Goal: Information Seeking & Learning: Compare options

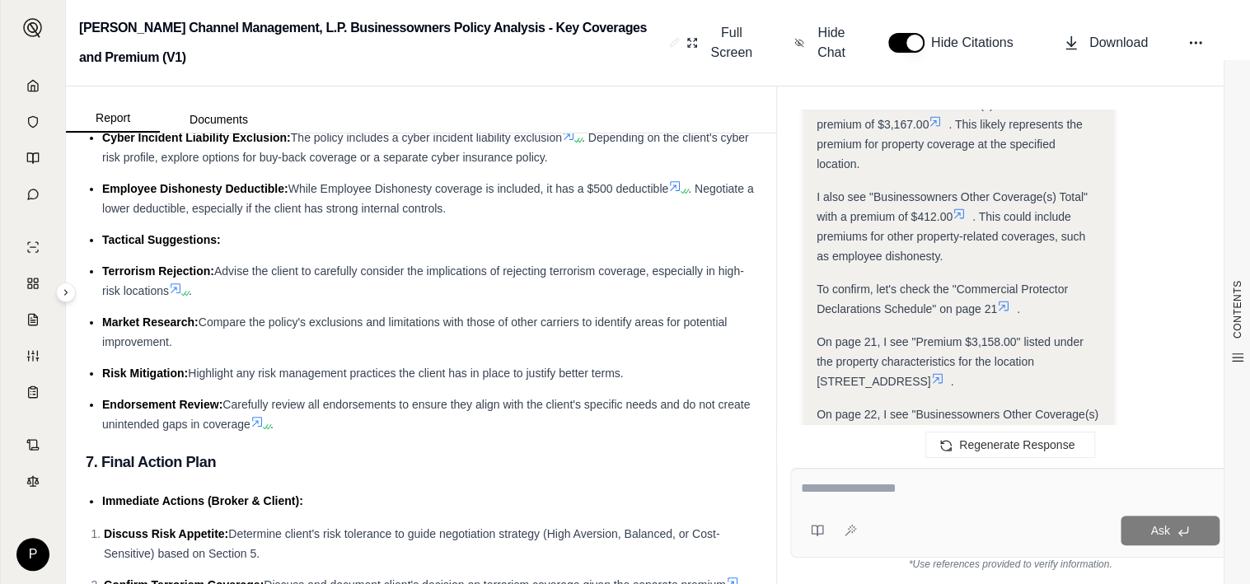
scroll to position [5648, 0]
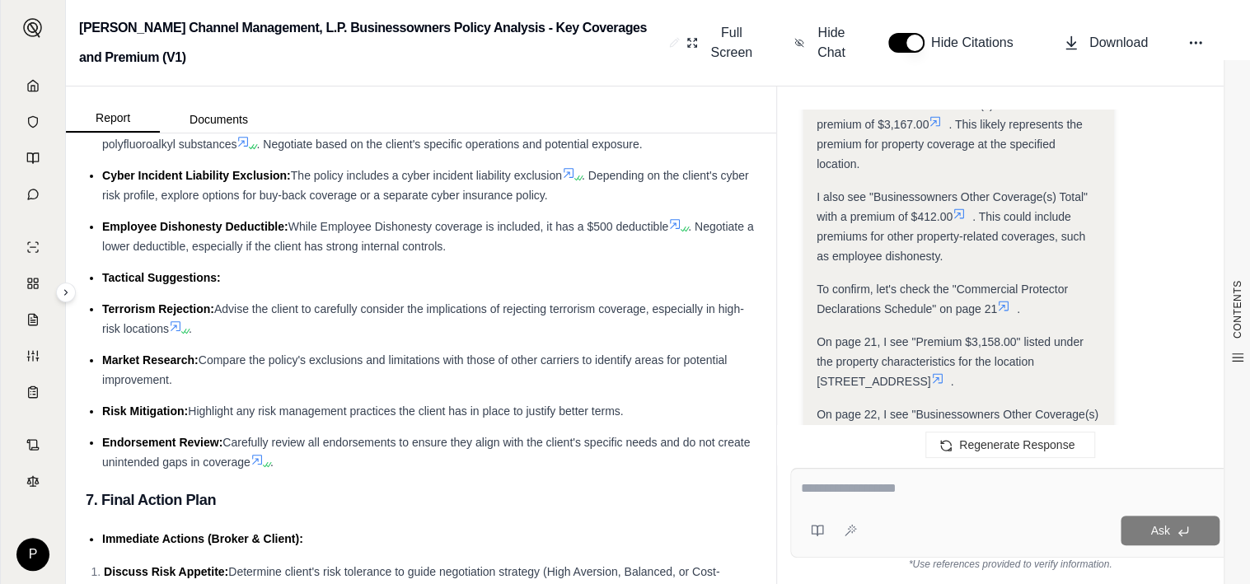
click at [914, 480] on textarea at bounding box center [1010, 489] width 419 height 20
type textarea "**********"
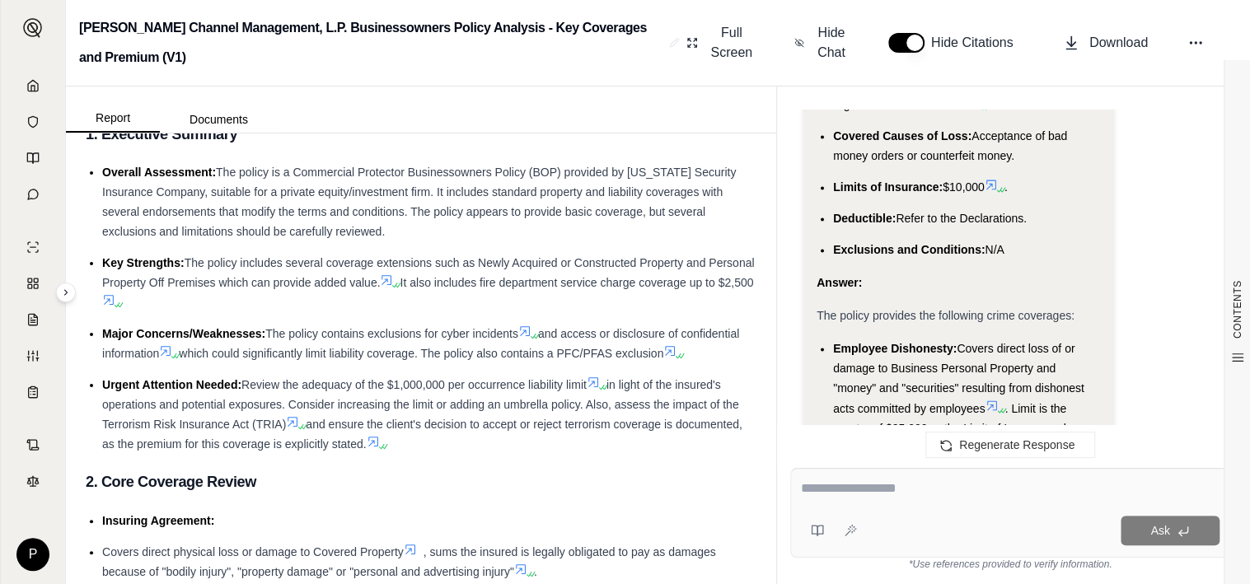
scroll to position [0, 0]
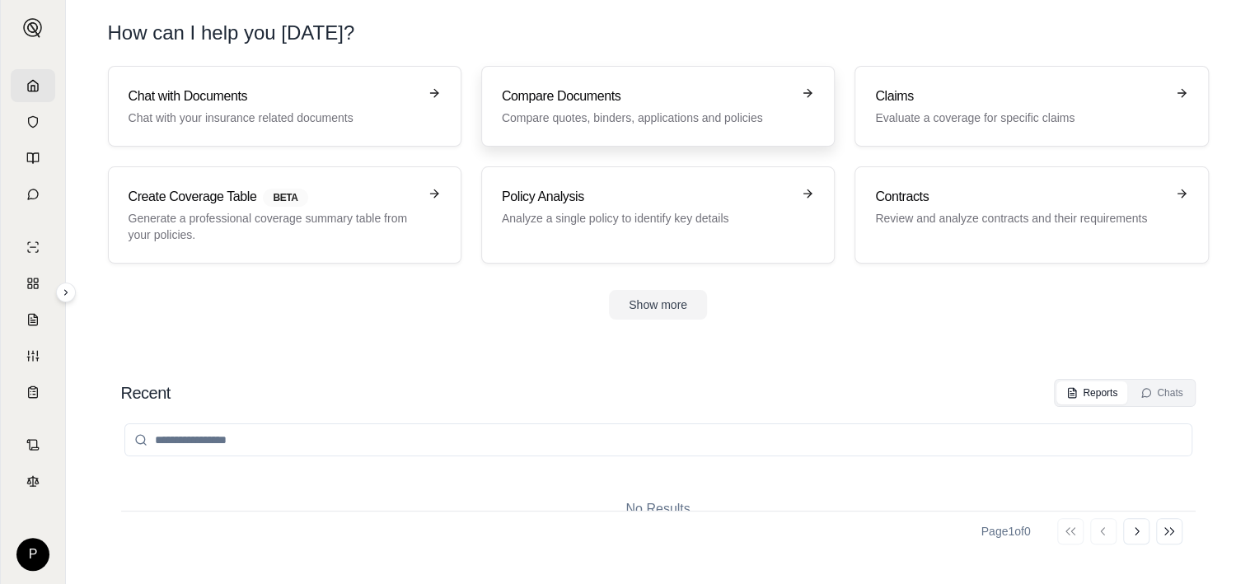
click at [625, 101] on h3 "Compare Documents" at bounding box center [646, 97] width 289 height 20
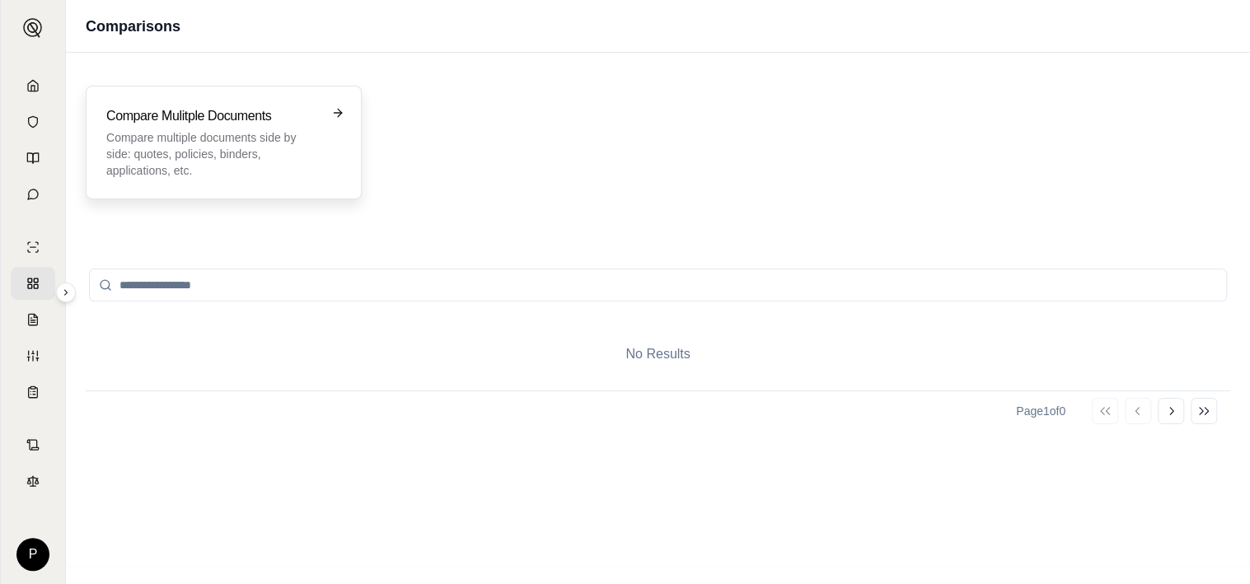
click at [199, 146] on p "Compare multiple documents side by side: quotes, policies, binders, application…" at bounding box center [212, 153] width 212 height 49
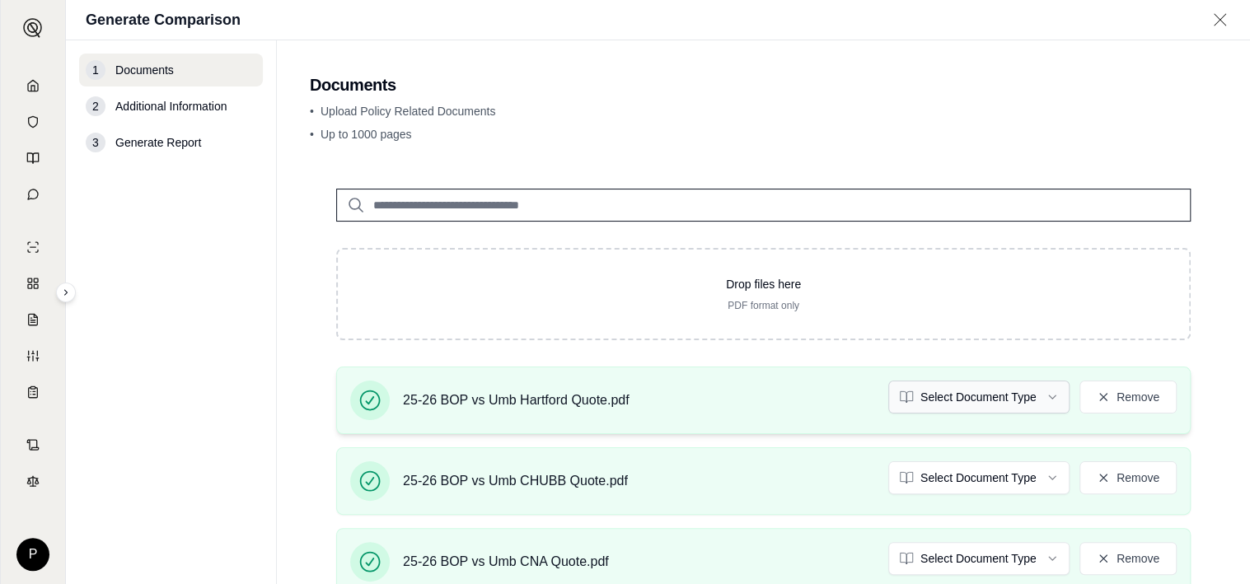
click at [1043, 390] on html "P Generate Comparison 1 Documents 2 Additional Information 3 Generate Report Do…" at bounding box center [625, 292] width 1250 height 584
click at [1019, 476] on html "P Generate Comparison 1 Documents 2 Additional Information 3 Generate Report Do…" at bounding box center [625, 292] width 1250 height 584
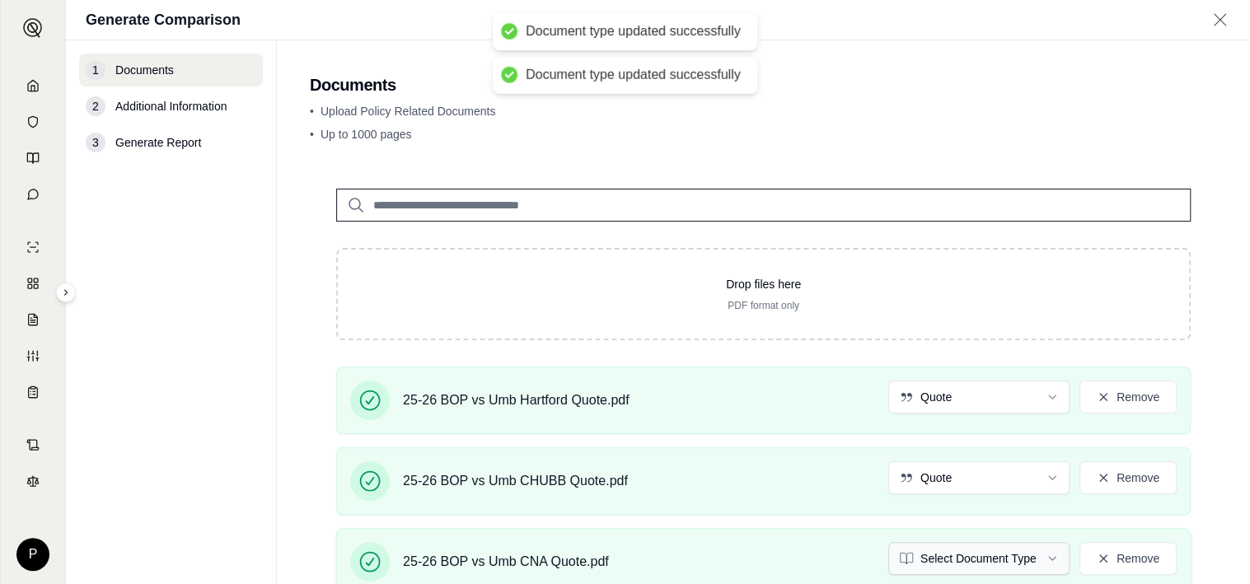
click at [1010, 552] on html "Document type updated successfully Document type updated successfully P Generat…" at bounding box center [625, 292] width 1250 height 584
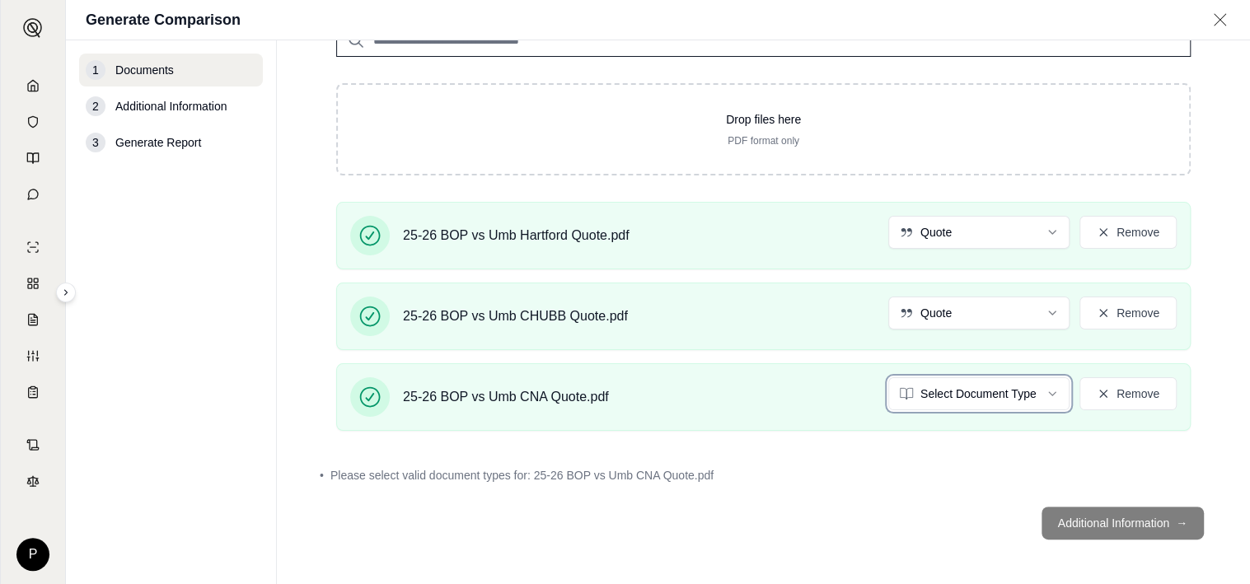
scroll to position [118, 0]
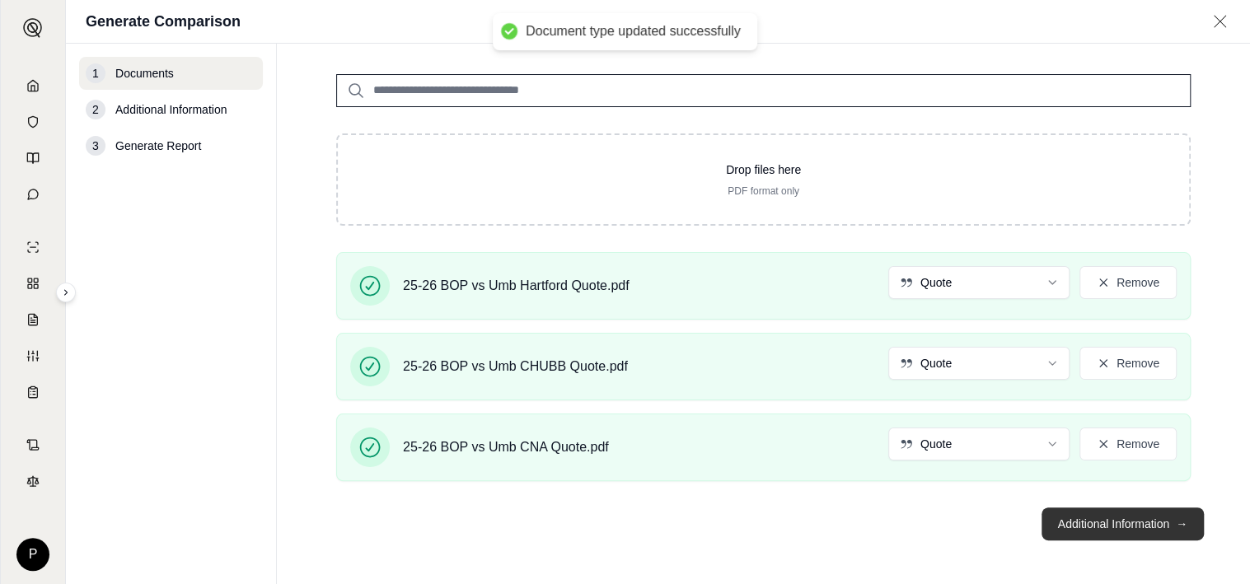
click at [1136, 519] on button "Additional Information →" at bounding box center [1123, 524] width 162 height 33
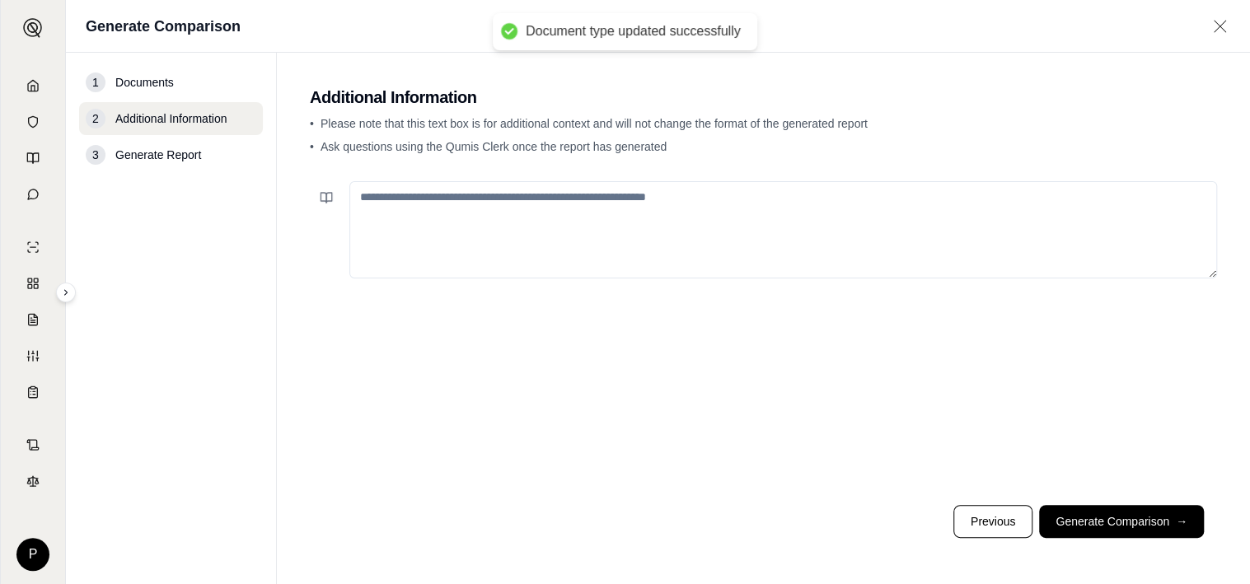
click at [494, 208] on textarea at bounding box center [783, 229] width 868 height 97
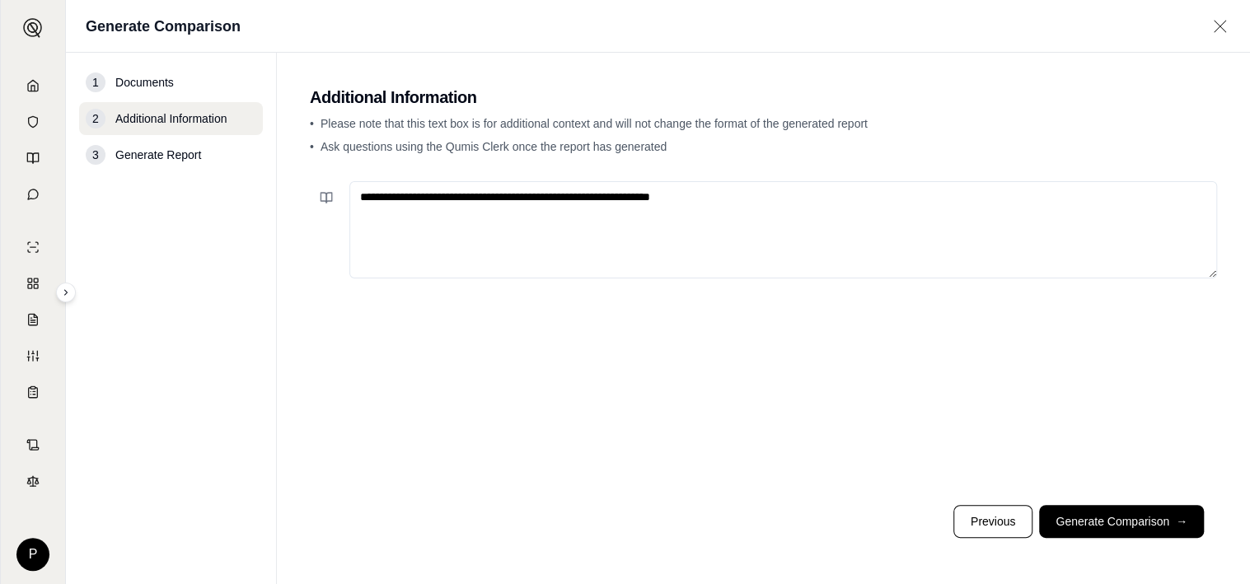
click at [459, 193] on textarea "**********" at bounding box center [783, 229] width 868 height 97
click at [518, 194] on textarea "**********" at bounding box center [783, 229] width 868 height 97
click at [522, 196] on textarea "**********" at bounding box center [783, 229] width 868 height 97
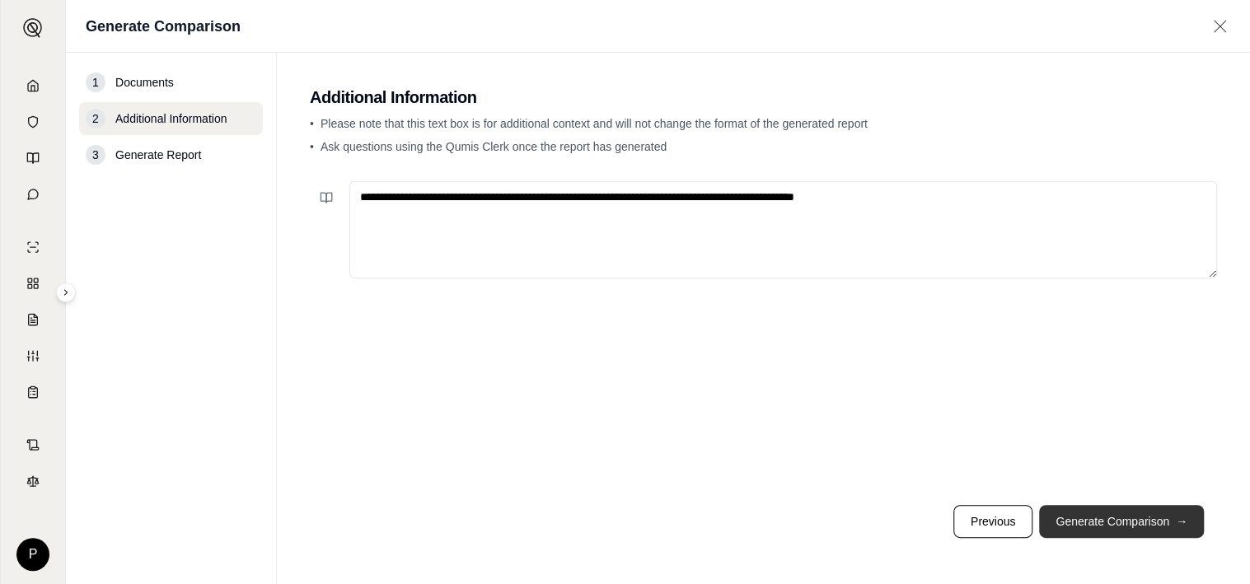
type textarea "**********"
click at [1116, 515] on button "Generate Comparison →" at bounding box center [1121, 521] width 165 height 33
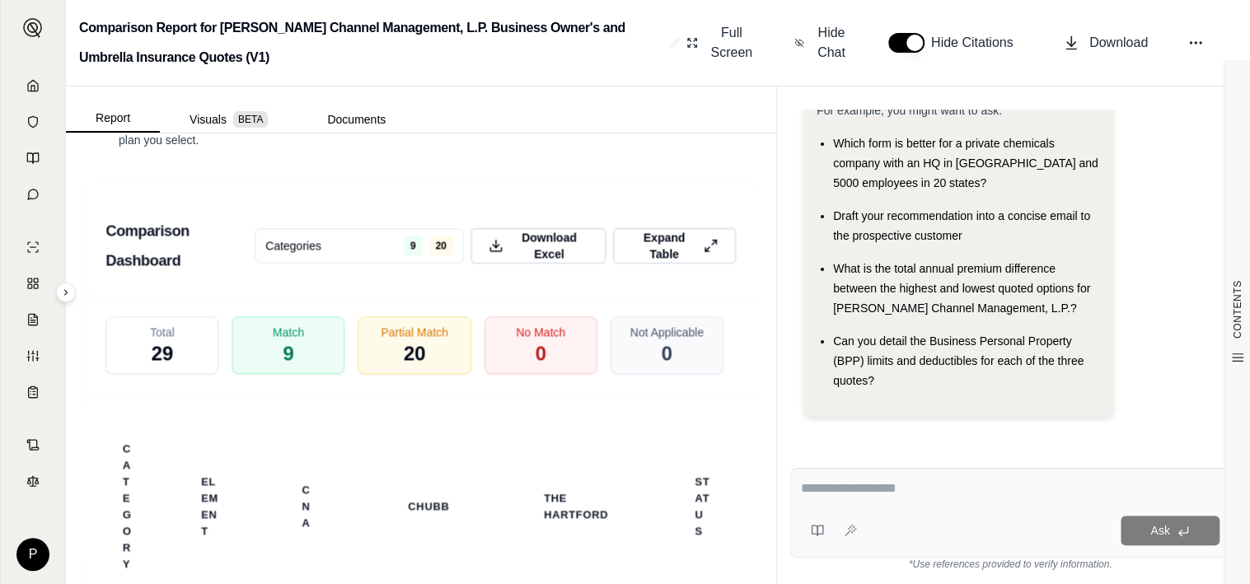
scroll to position [3839, 0]
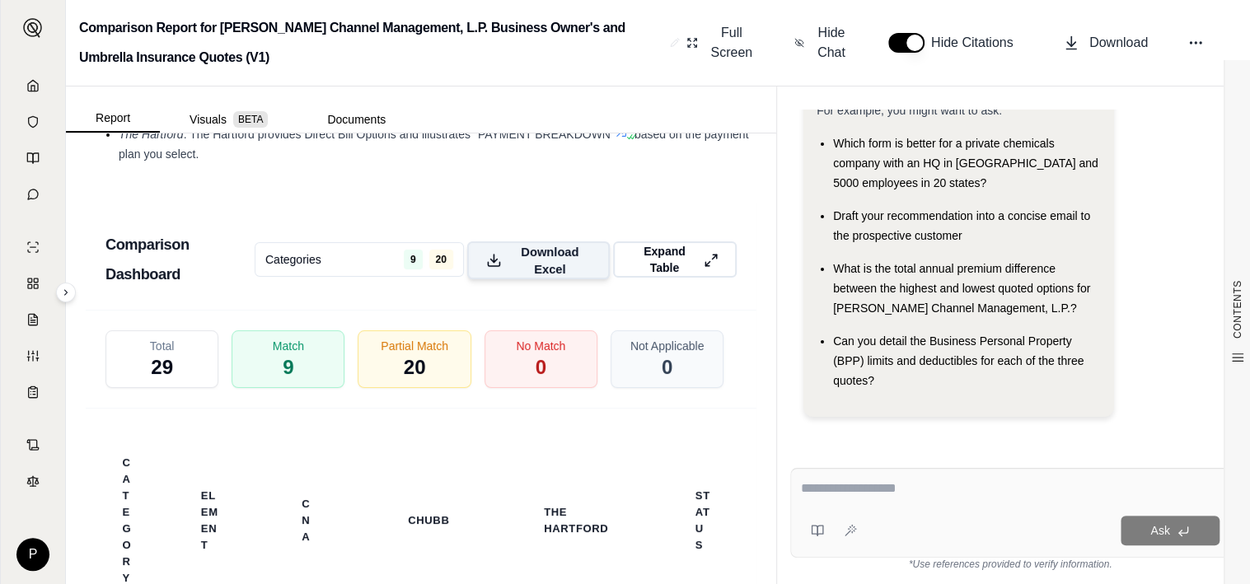
click at [545, 264] on span "Download Excel" at bounding box center [549, 260] width 82 height 35
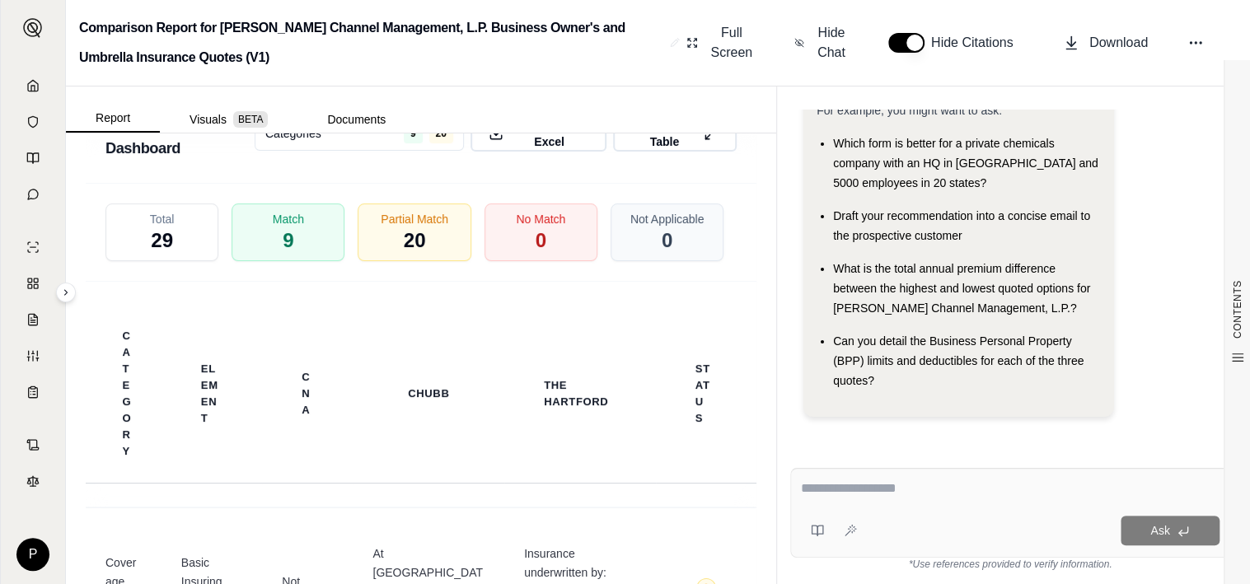
scroll to position [4003, 0]
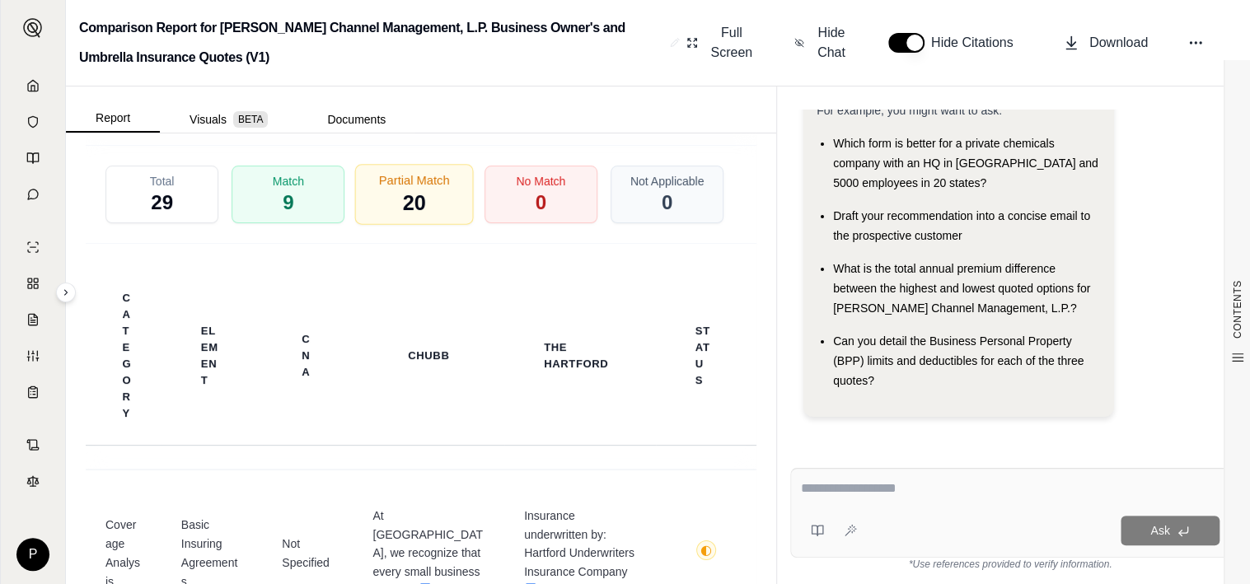
click at [403, 215] on span "20" at bounding box center [414, 204] width 23 height 28
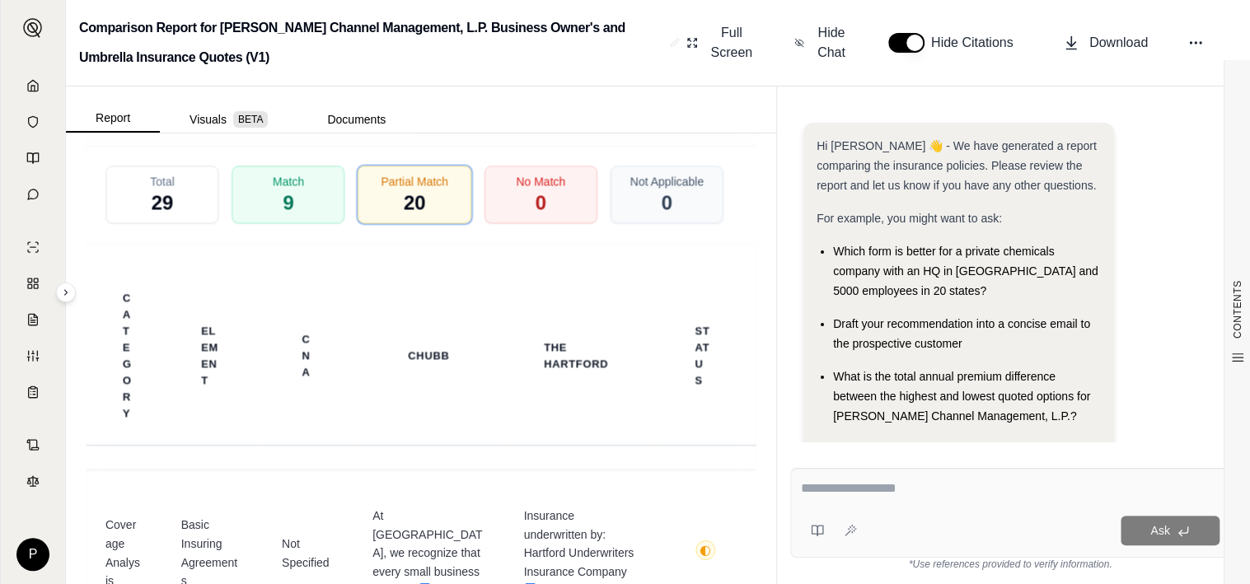
click at [850, 500] on div at bounding box center [1010, 492] width 419 height 26
click at [849, 487] on textarea at bounding box center [1010, 489] width 419 height 20
type textarea "**********"
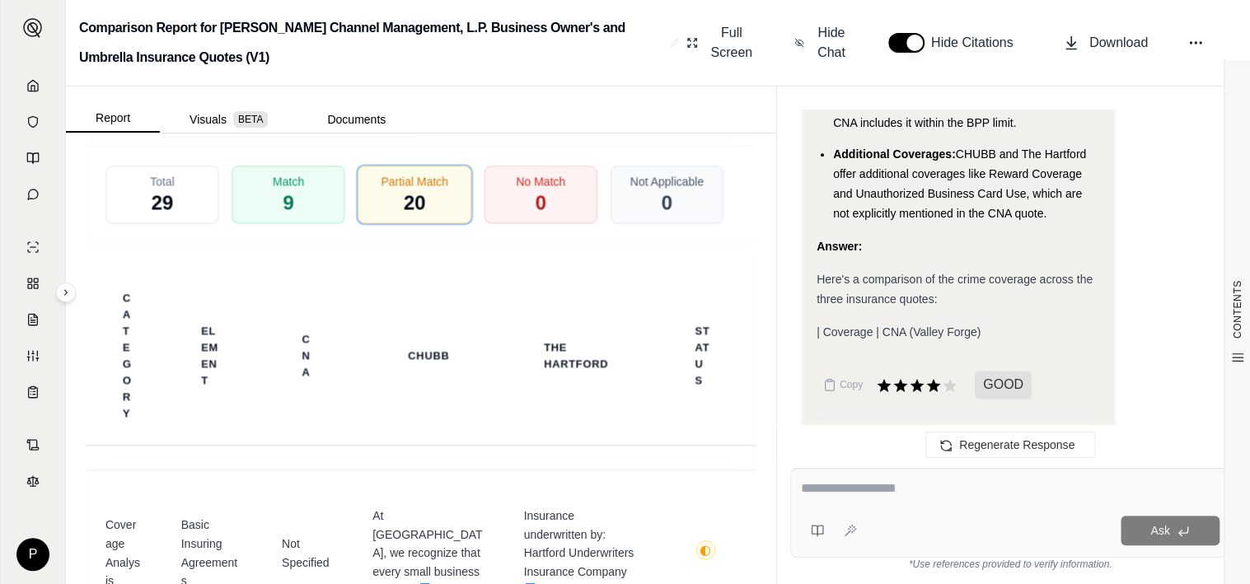
scroll to position [4978, 0]
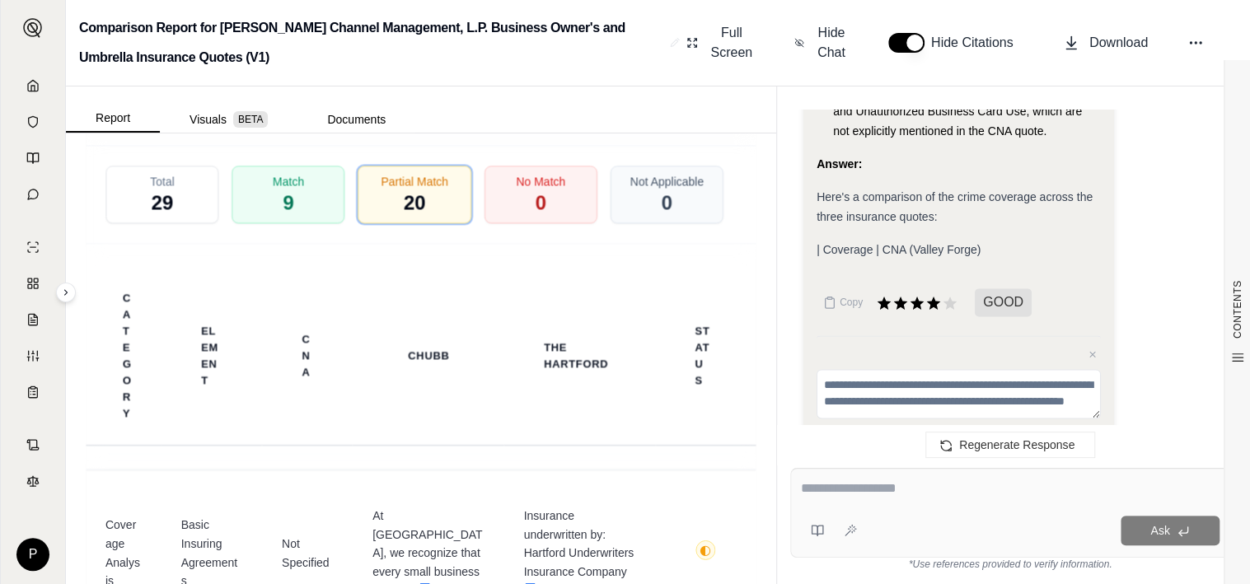
click at [907, 243] on span "| Coverage | CNA (Valley Forge)" at bounding box center [899, 249] width 164 height 13
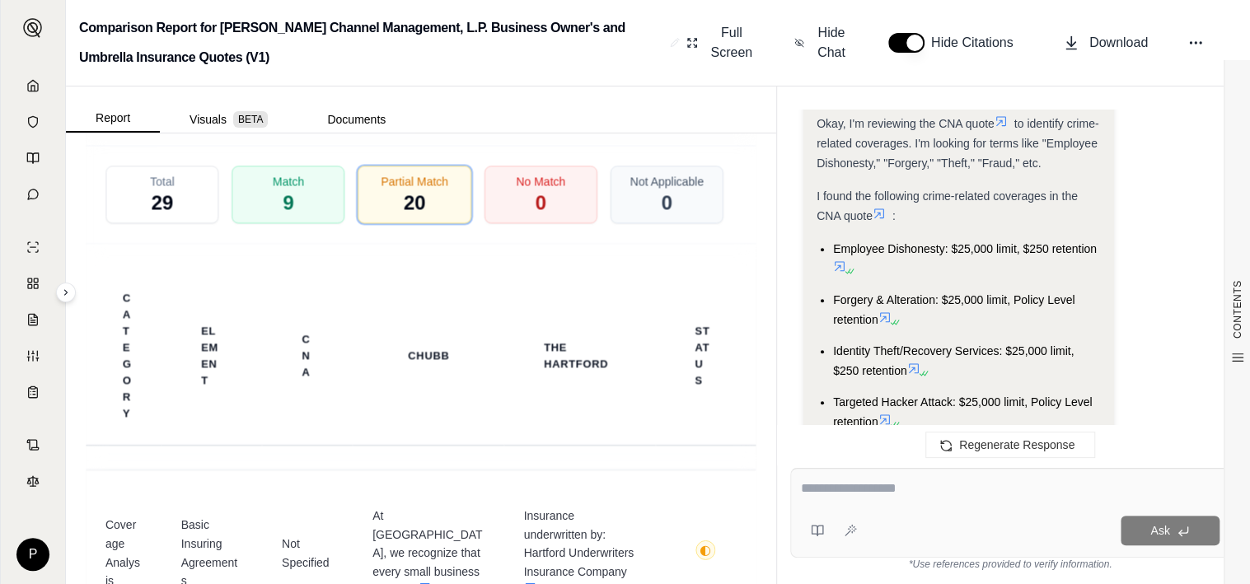
scroll to position [1105, 0]
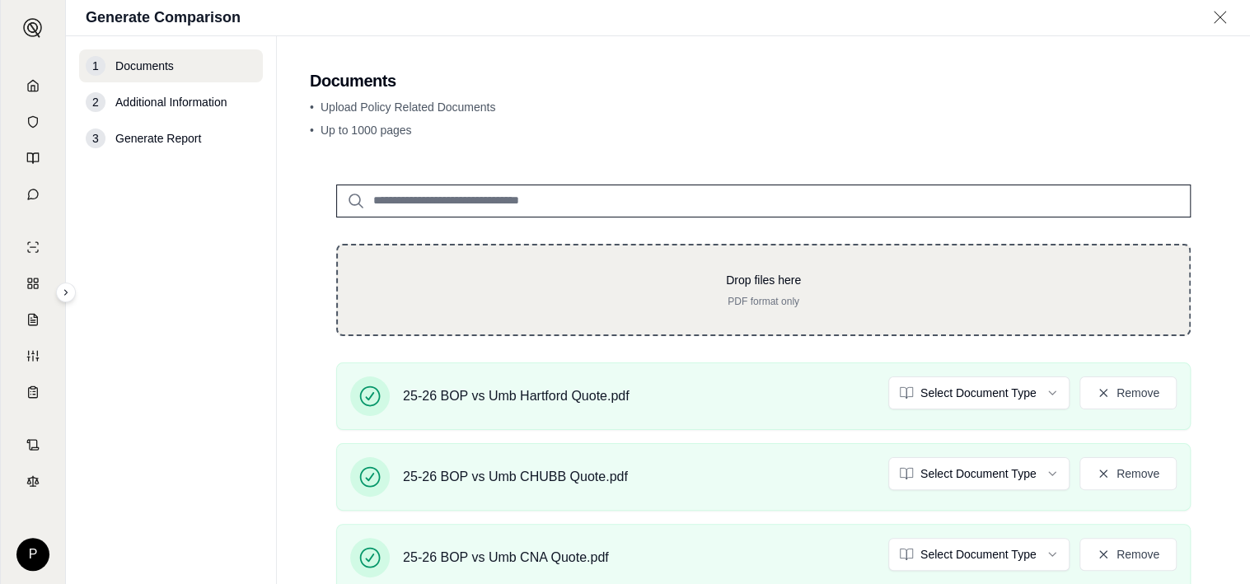
scroll to position [256, 0]
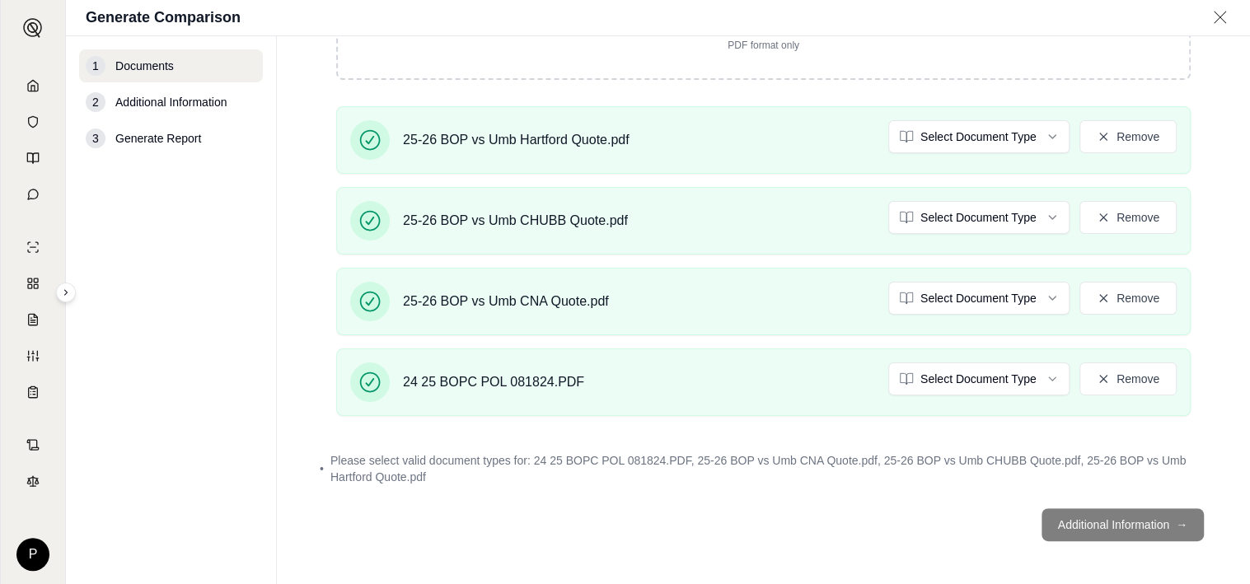
click at [1125, 515] on footer "Additional Information →" at bounding box center [763, 524] width 907 height 59
click at [1127, 521] on footer "Additional Information →" at bounding box center [763, 524] width 907 height 59
click at [1151, 519] on footer "Additional Information →" at bounding box center [763, 524] width 907 height 59
click at [1039, 131] on html "P Generate Comparison 1 Documents 2 Additional Information 3 Generate Report Do…" at bounding box center [625, 292] width 1250 height 584
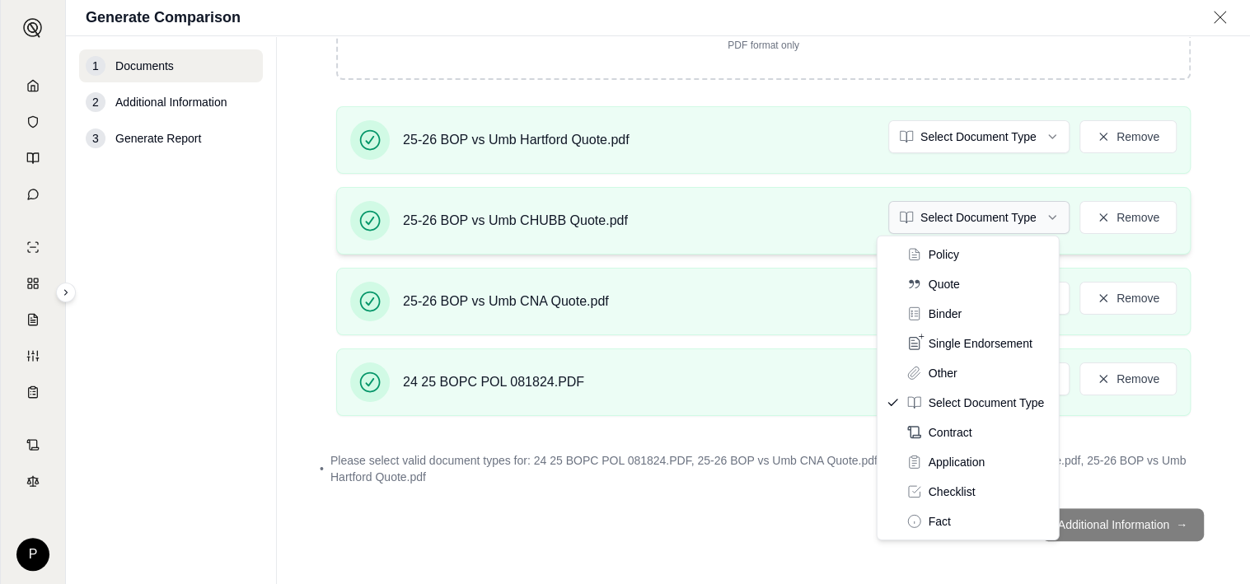
click at [1042, 213] on html "P Generate Comparison 1 Documents 2 Additional Information 3 Generate Report Do…" at bounding box center [625, 292] width 1250 height 584
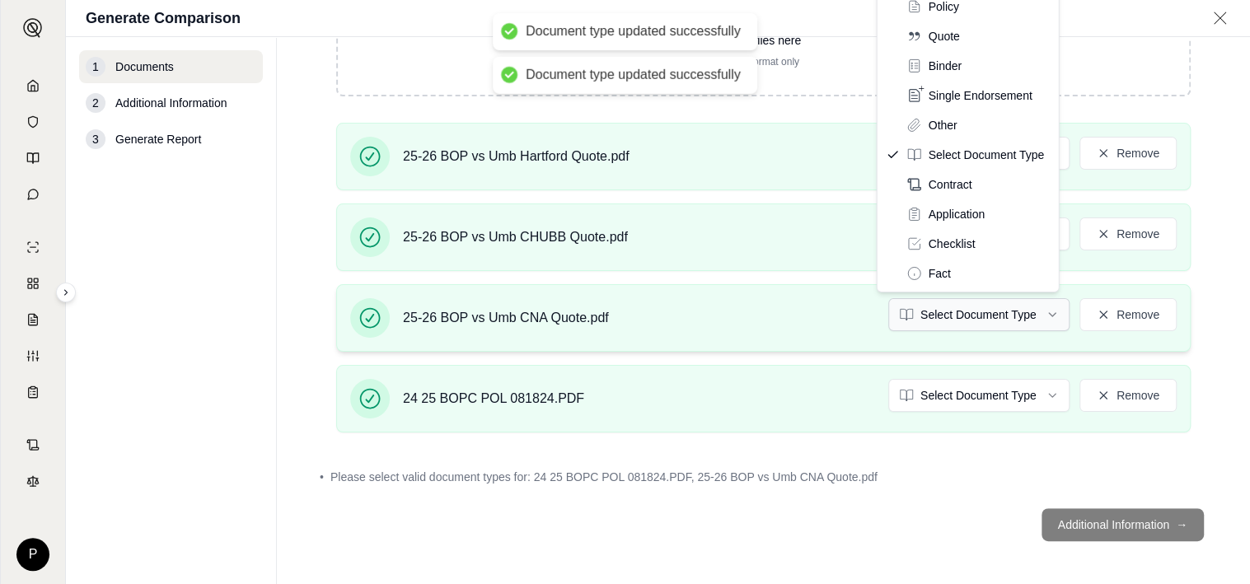
click at [1039, 312] on html "Document type updated successfully Document type updated successfully P Generat…" at bounding box center [625, 292] width 1250 height 584
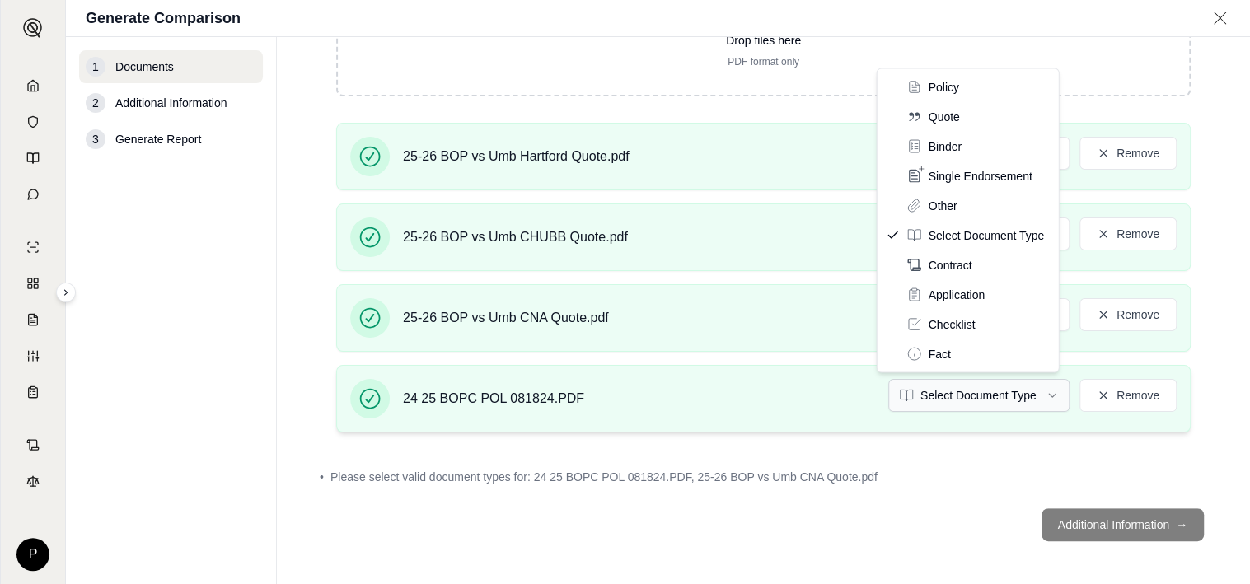
click at [1028, 401] on html "Document type updated successfully P Generate Comparison 1 Documents 2 Addition…" at bounding box center [625, 292] width 1250 height 584
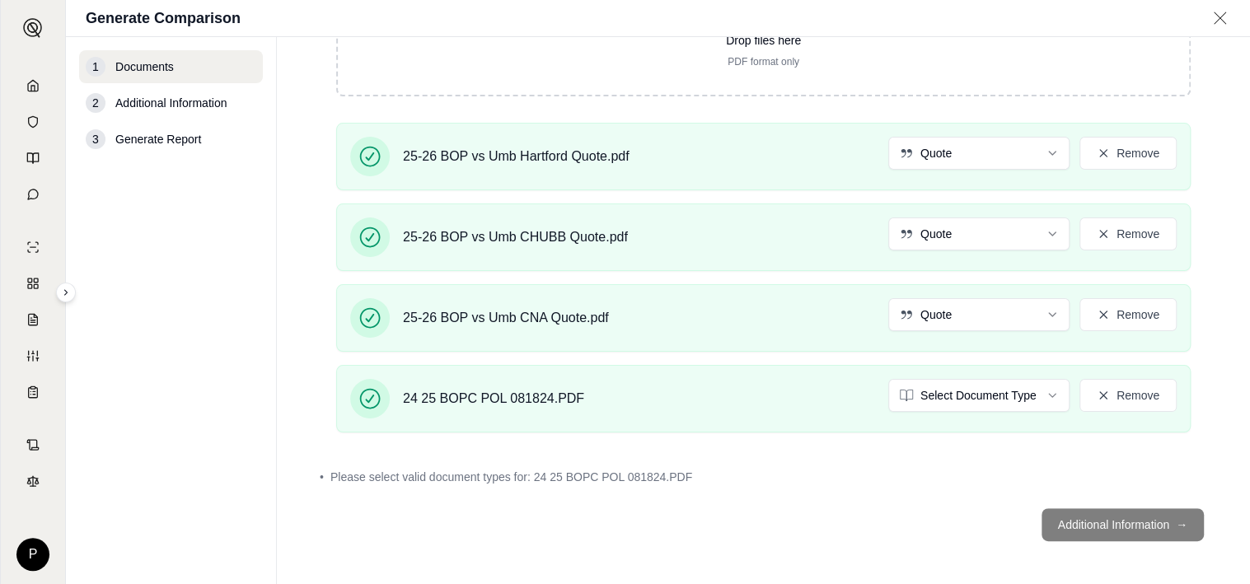
click at [1136, 522] on footer "Additional Information →" at bounding box center [763, 524] width 907 height 59
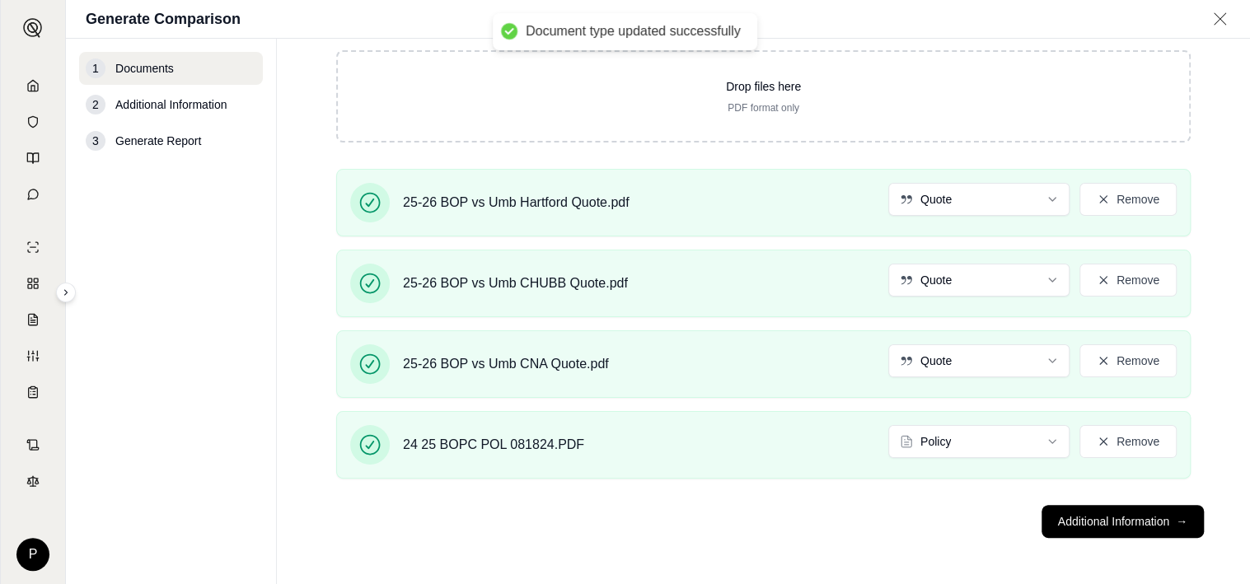
scroll to position [194, 0]
click at [1136, 522] on button "Additional Information →" at bounding box center [1123, 523] width 162 height 33
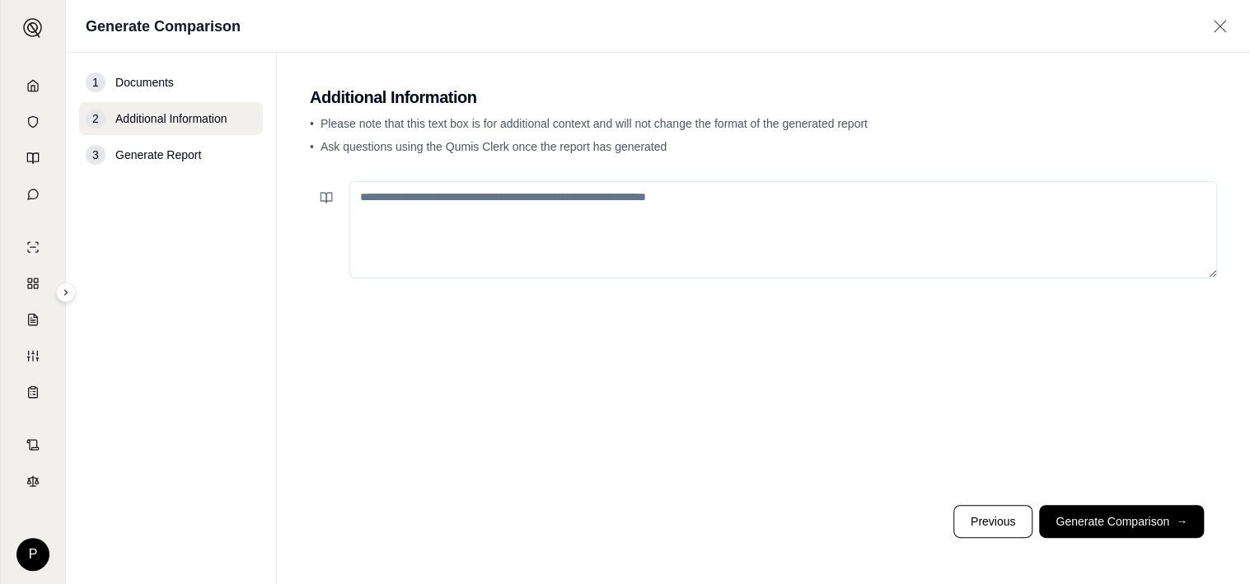
click at [450, 205] on textarea at bounding box center [783, 229] width 868 height 97
type textarea "*"
click at [609, 194] on textarea "**********" at bounding box center [783, 229] width 868 height 97
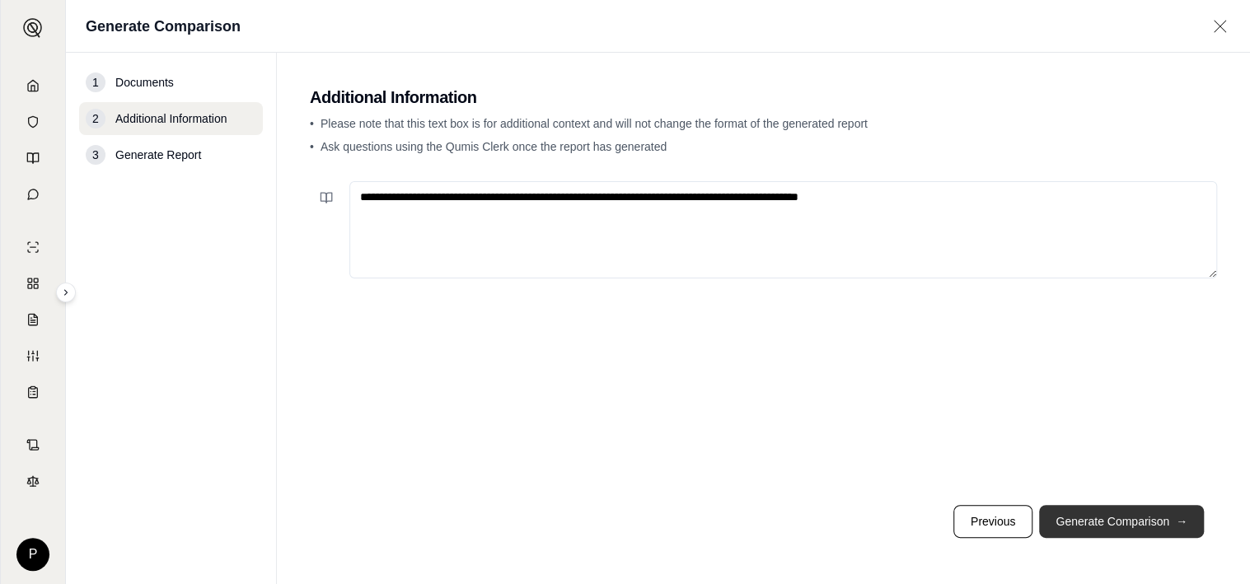
type textarea "**********"
click at [1145, 513] on button "Generate Comparison →" at bounding box center [1121, 521] width 165 height 33
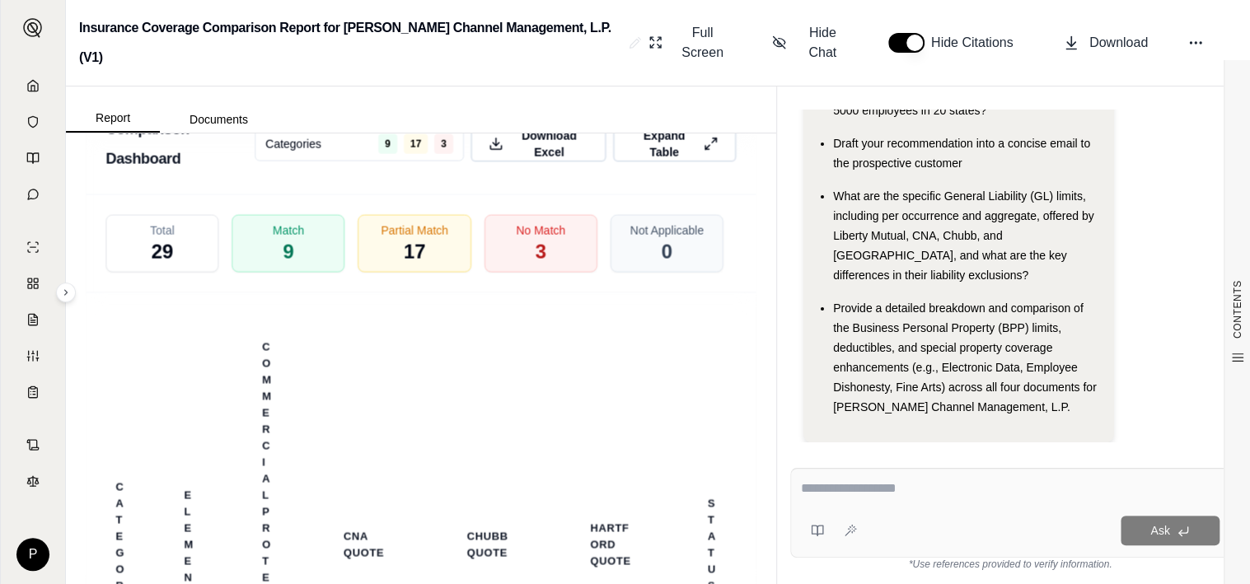
scroll to position [4581, 0]
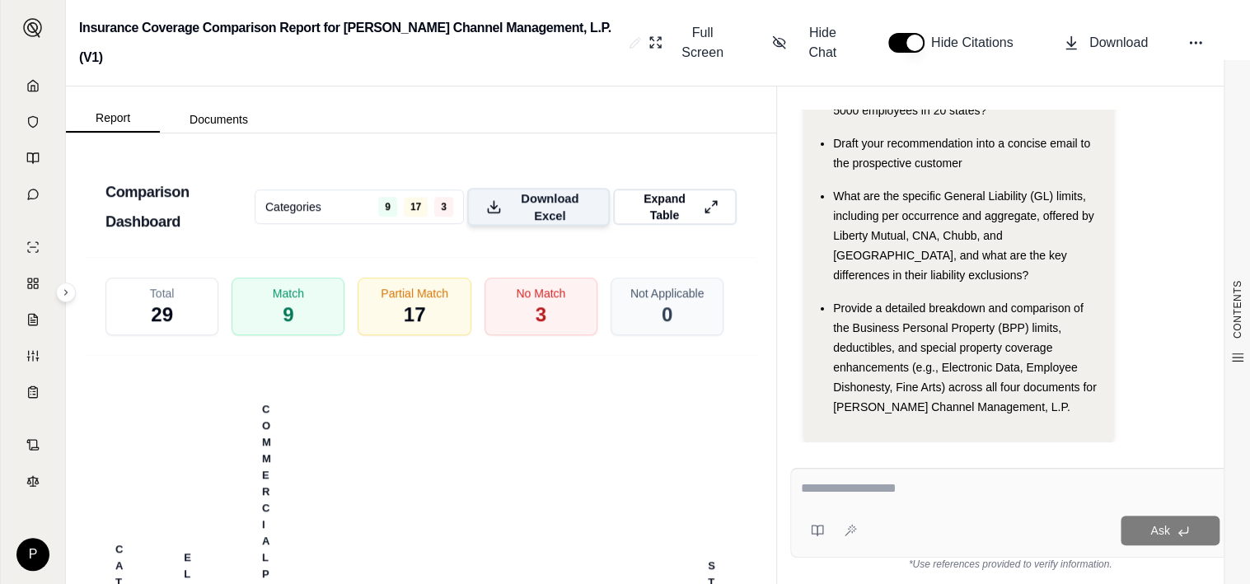
click at [555, 224] on span "Download Excel" at bounding box center [549, 207] width 82 height 35
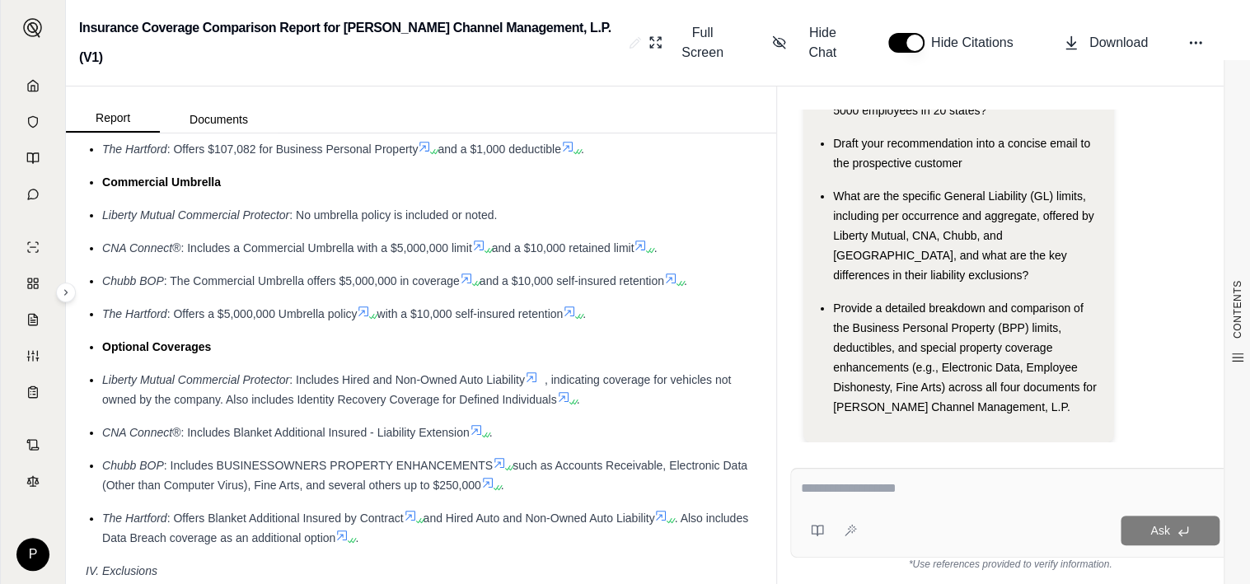
scroll to position [2851, 0]
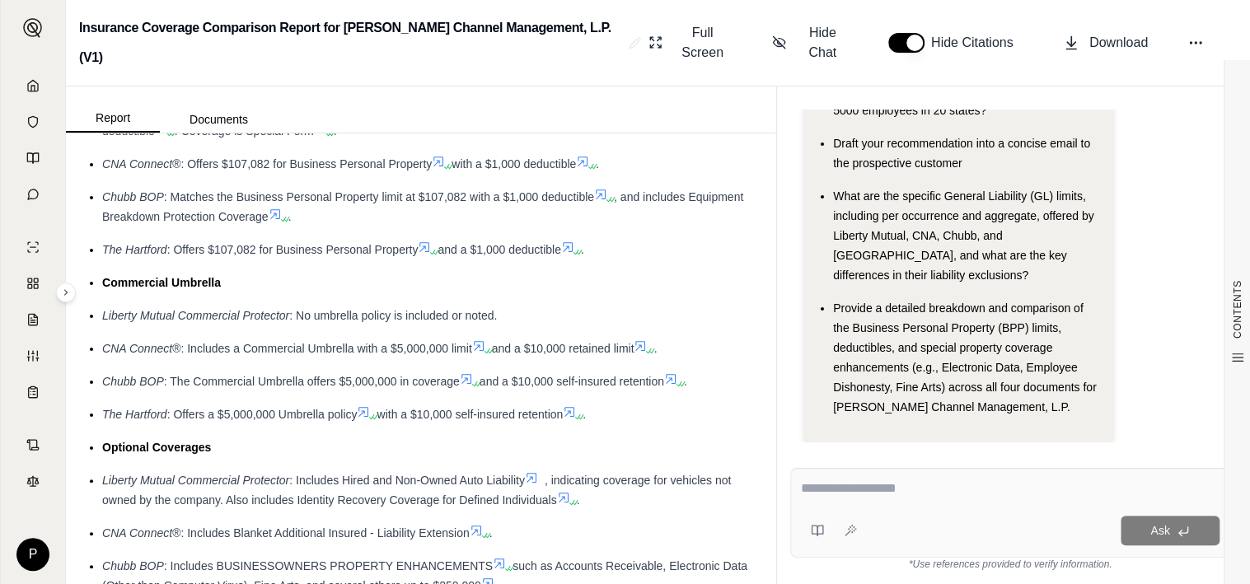
click at [835, 494] on textarea at bounding box center [1010, 489] width 419 height 20
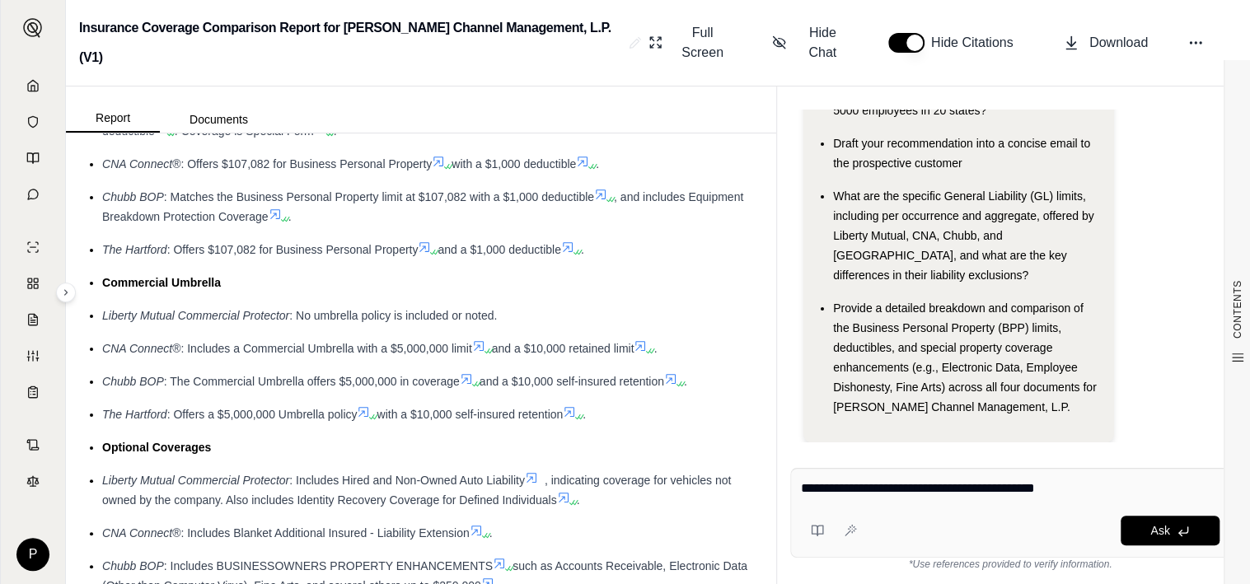
type textarea "**********"
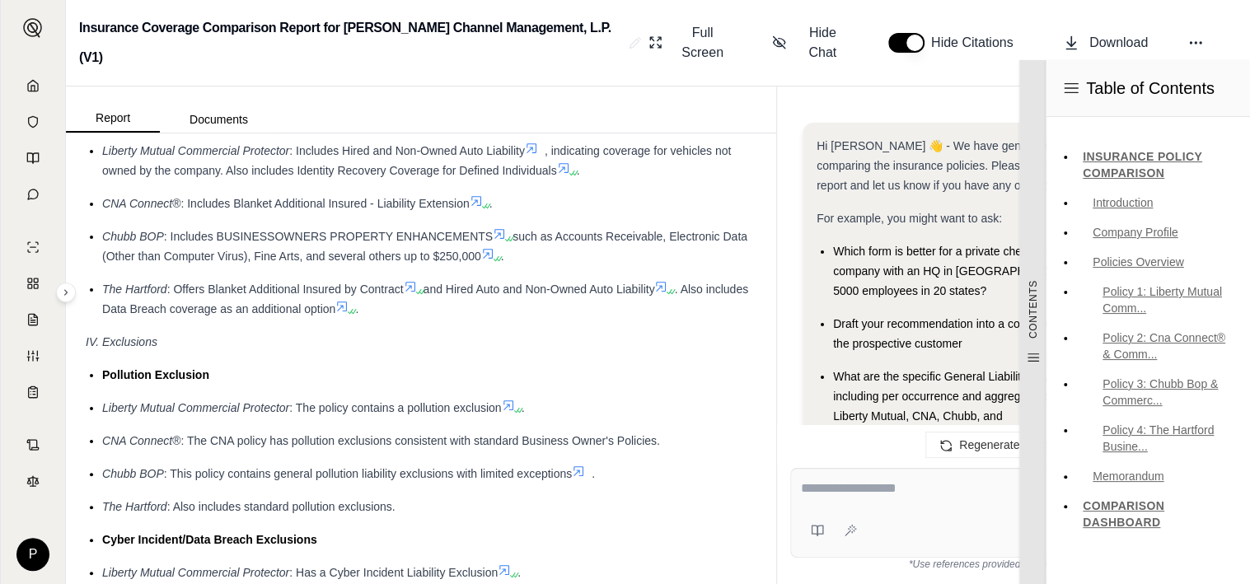
scroll to position [0, 0]
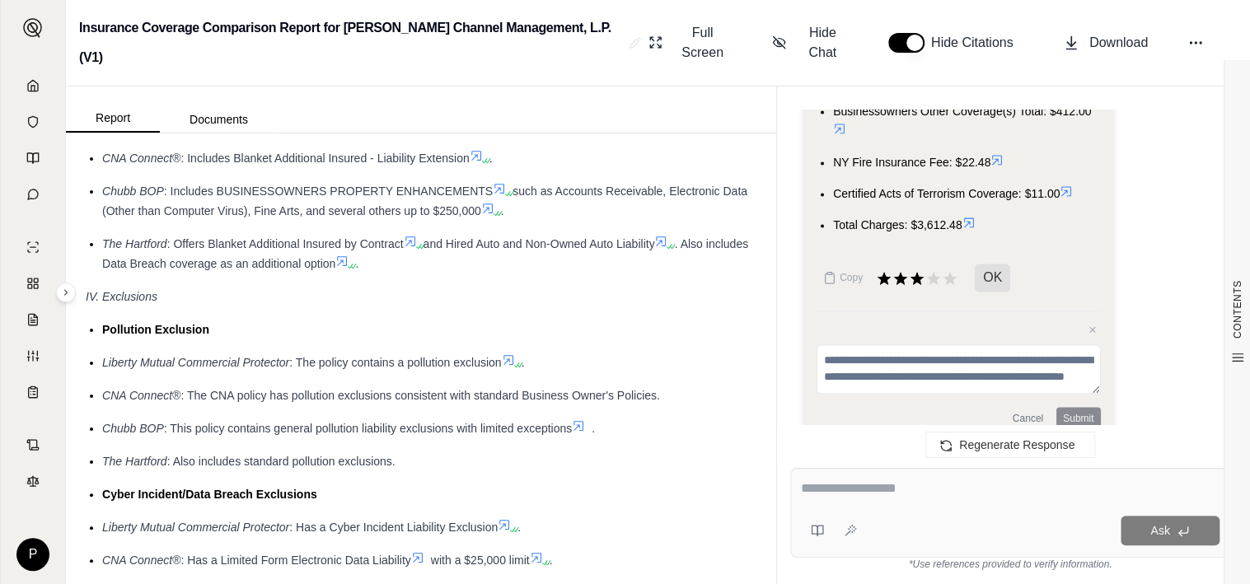
scroll to position [3263, 0]
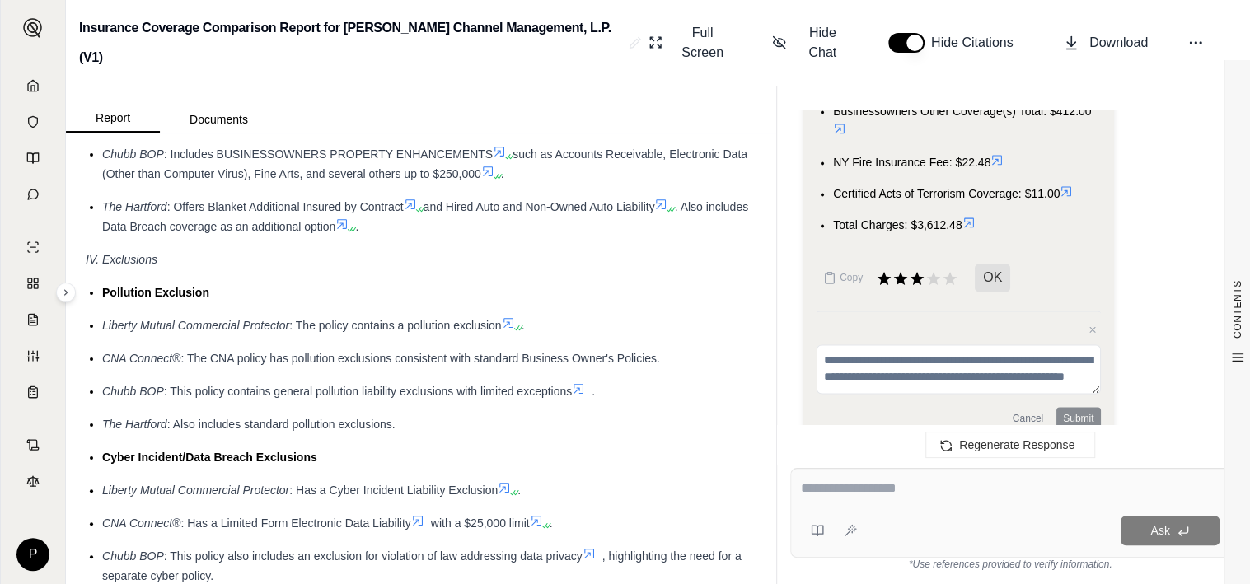
click at [203, 233] on span ". Also includes Data Breach coverage as an additional option" at bounding box center [425, 216] width 646 height 33
drag, startPoint x: 148, startPoint y: 296, endPoint x: 383, endPoint y: 296, distance: 235.7
click at [383, 233] on span ". Also includes Data Breach coverage as an additional option" at bounding box center [425, 216] width 646 height 33
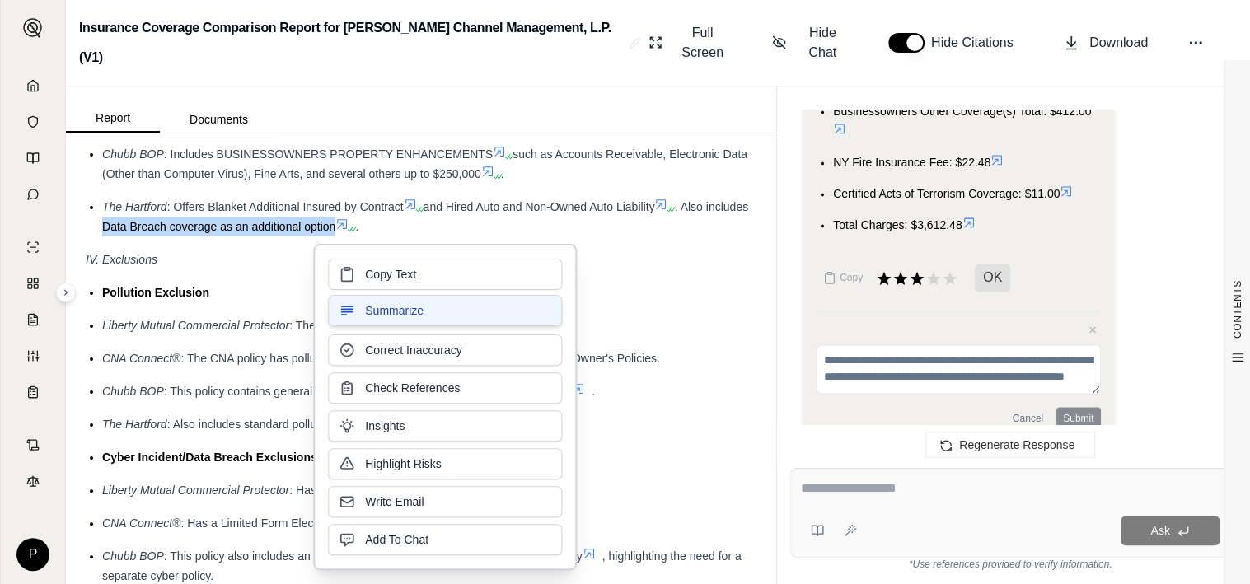
drag, startPoint x: 383, startPoint y: 296, endPoint x: 342, endPoint y: 300, distance: 41.4
drag, startPoint x: 342, startPoint y: 300, endPoint x: 252, endPoint y: 297, distance: 89.9
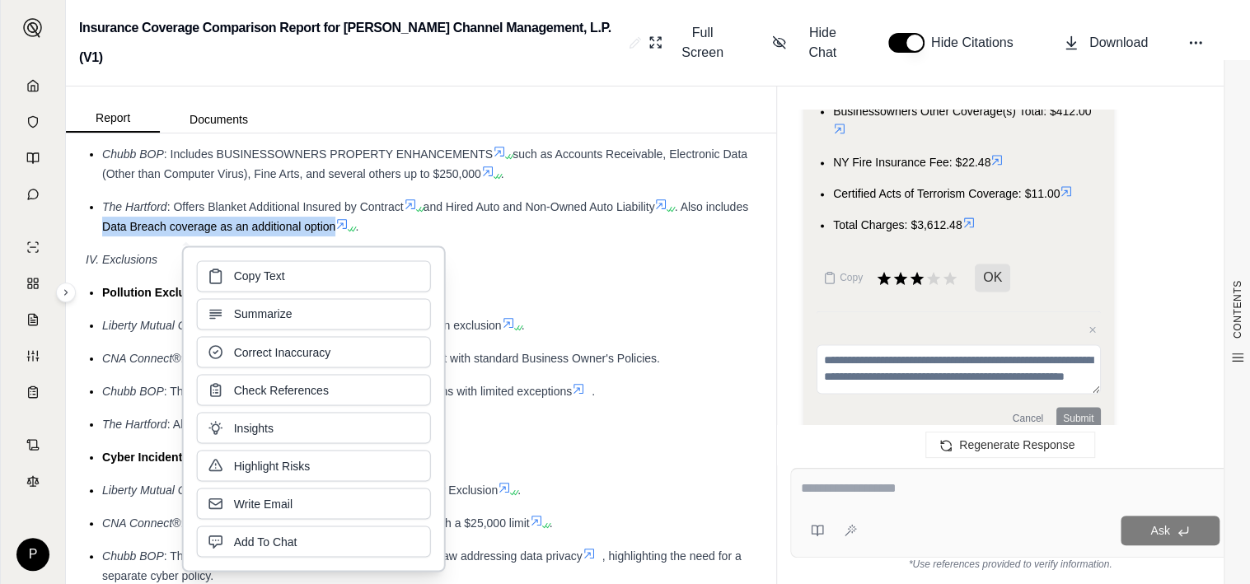
drag, startPoint x: 252, startPoint y: 297, endPoint x: 236, endPoint y: 274, distance: 29.0
click at [236, 274] on span "Copy Text" at bounding box center [259, 276] width 51 height 16
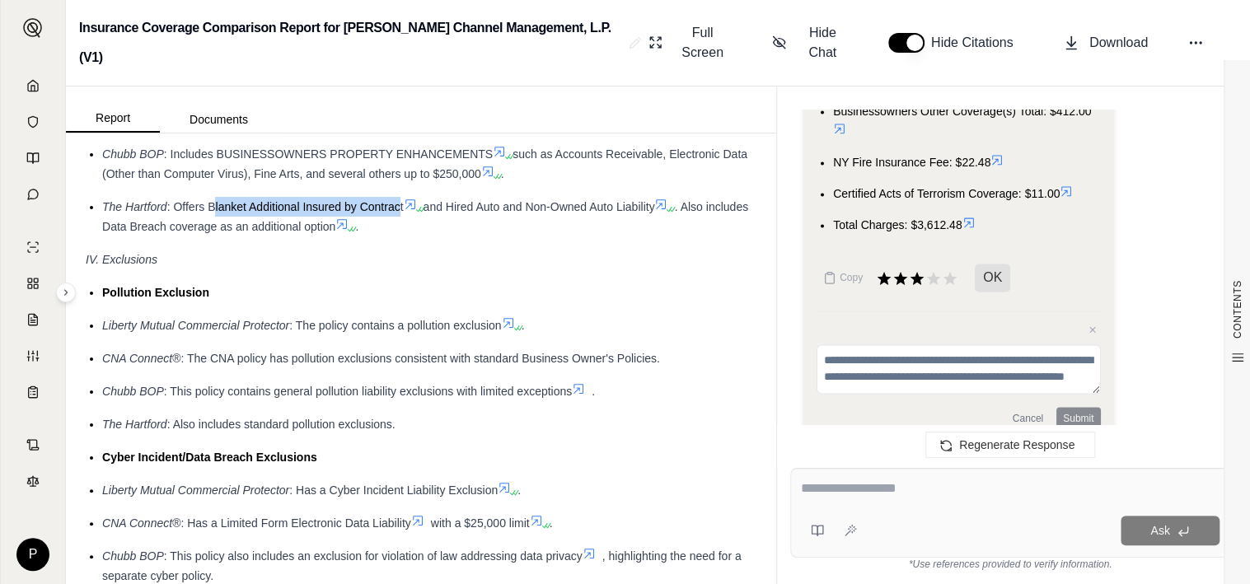
drag, startPoint x: 212, startPoint y: 273, endPoint x: 400, endPoint y: 272, distance: 187.9
click at [400, 213] on span ": Offers Blanket Additional Insured by Contract" at bounding box center [285, 206] width 237 height 13
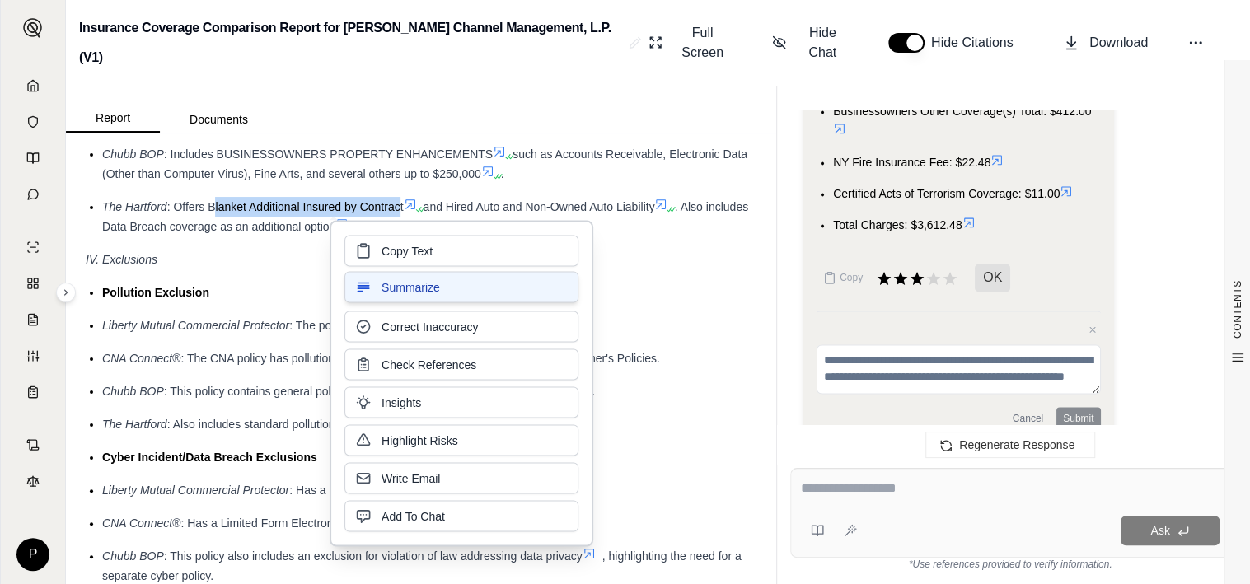
drag, startPoint x: 400, startPoint y: 272, endPoint x: 385, endPoint y: 275, distance: 15.2
drag, startPoint x: 385, startPoint y: 275, endPoint x: 370, endPoint y: 246, distance: 32.4
click at [370, 246] on icon at bounding box center [363, 250] width 16 height 16
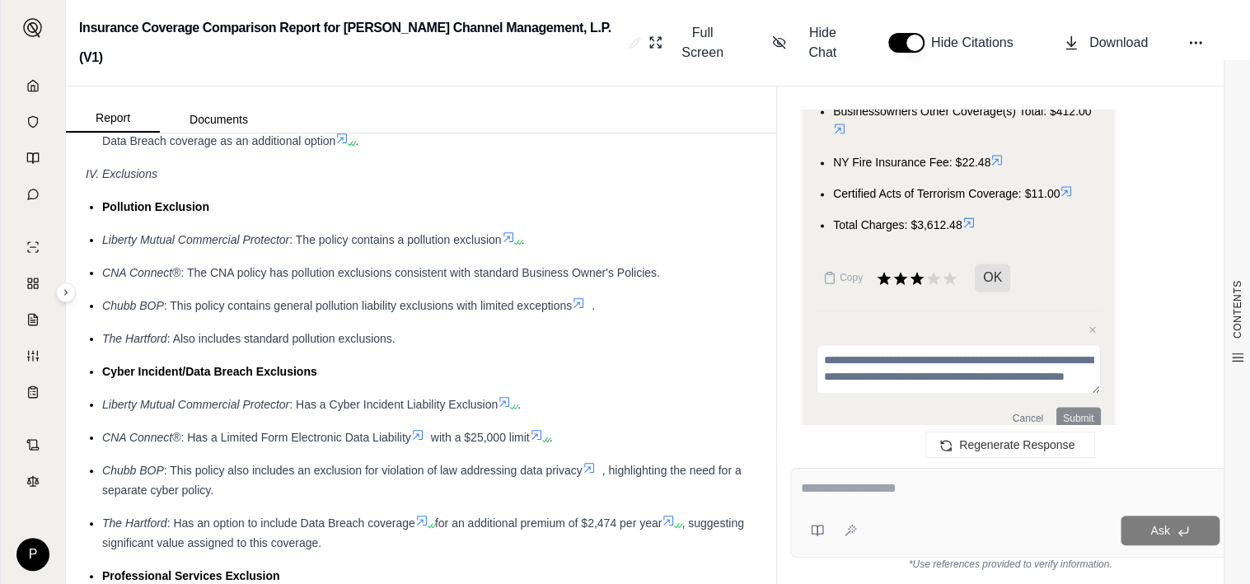
scroll to position [3345, 0]
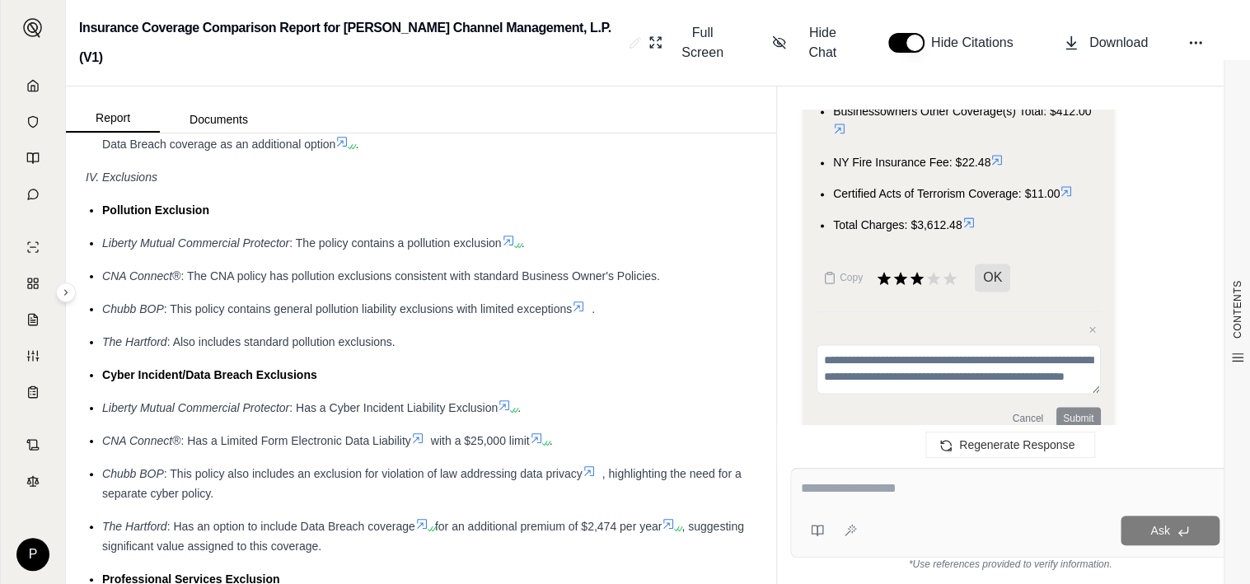
click at [467, 187] on div "IV. Exclusions" at bounding box center [421, 177] width 671 height 20
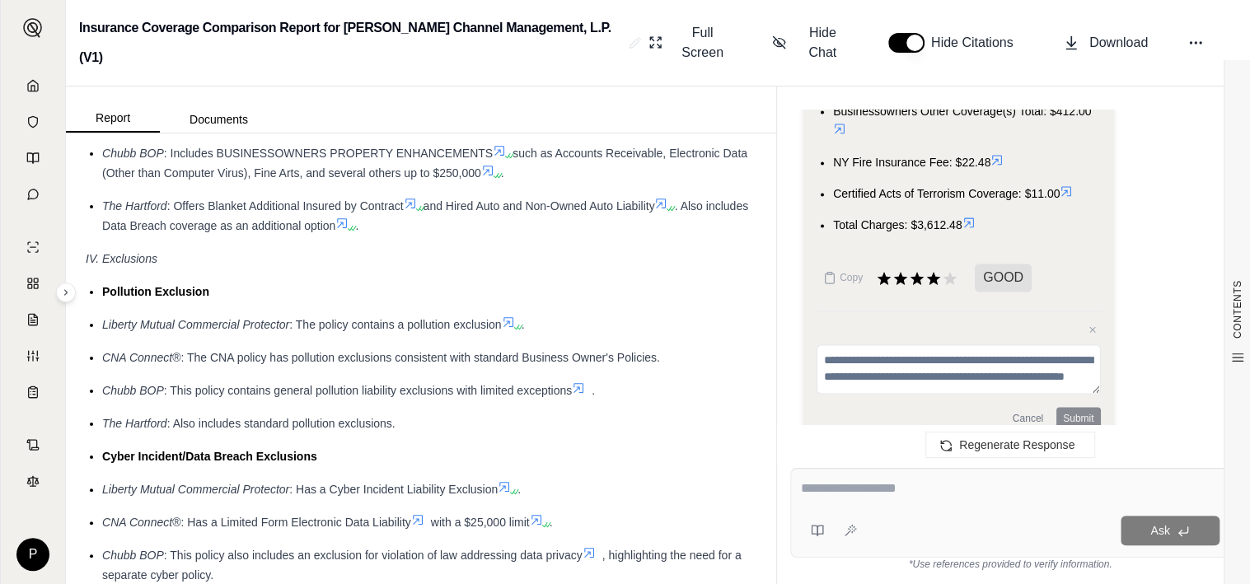
scroll to position [3263, 0]
click at [370, 180] on span "such as Accounts Receivable, Electronic Data (Other than Computer Virus), Fine …" at bounding box center [424, 164] width 645 height 33
drag, startPoint x: 218, startPoint y: 222, endPoint x: 490, endPoint y: 221, distance: 272.0
click at [490, 161] on span ": Includes BUSINESSOWNERS PROPERTY ENHANCEMENTS" at bounding box center [328, 154] width 329 height 13
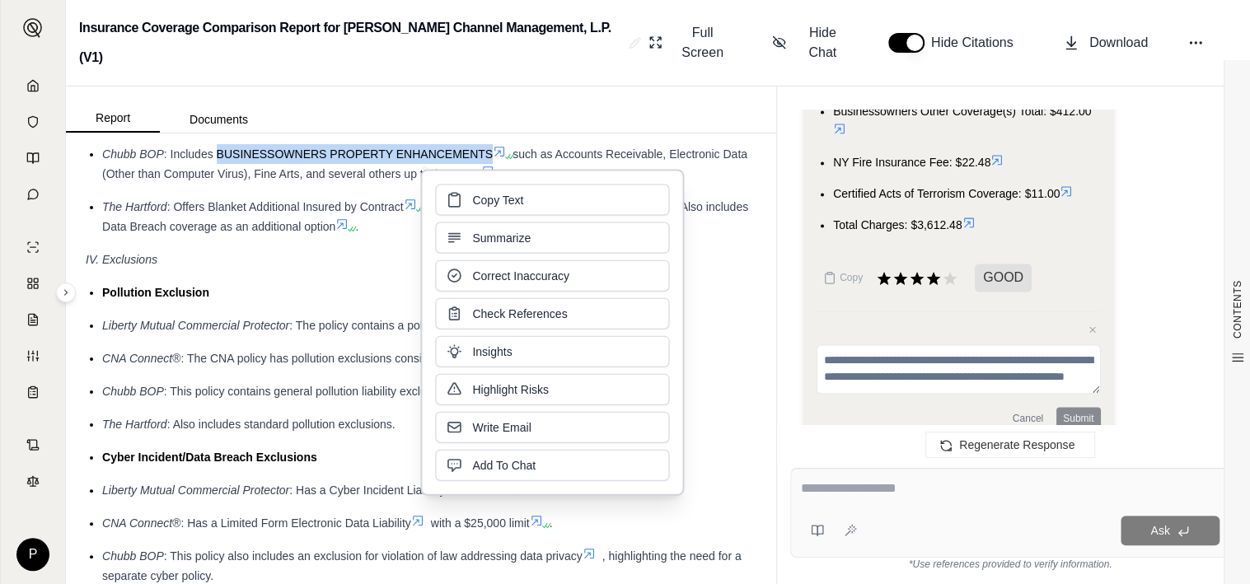
drag, startPoint x: 490, startPoint y: 221, endPoint x: 467, endPoint y: 199, distance: 32.1
click at [467, 199] on button "Copy Text" at bounding box center [552, 200] width 234 height 31
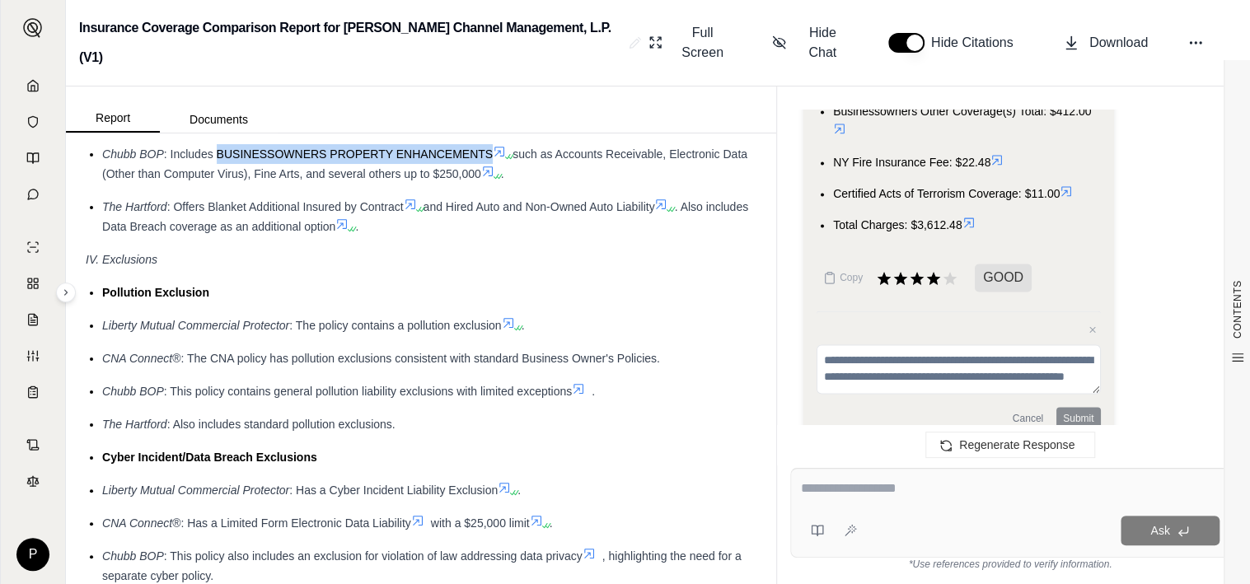
drag, startPoint x: 522, startPoint y: 223, endPoint x: 508, endPoint y: 250, distance: 30.2
click at [508, 180] on span "such as Accounts Receivable, Electronic Data (Other than Computer Virus), Fine …" at bounding box center [424, 164] width 645 height 33
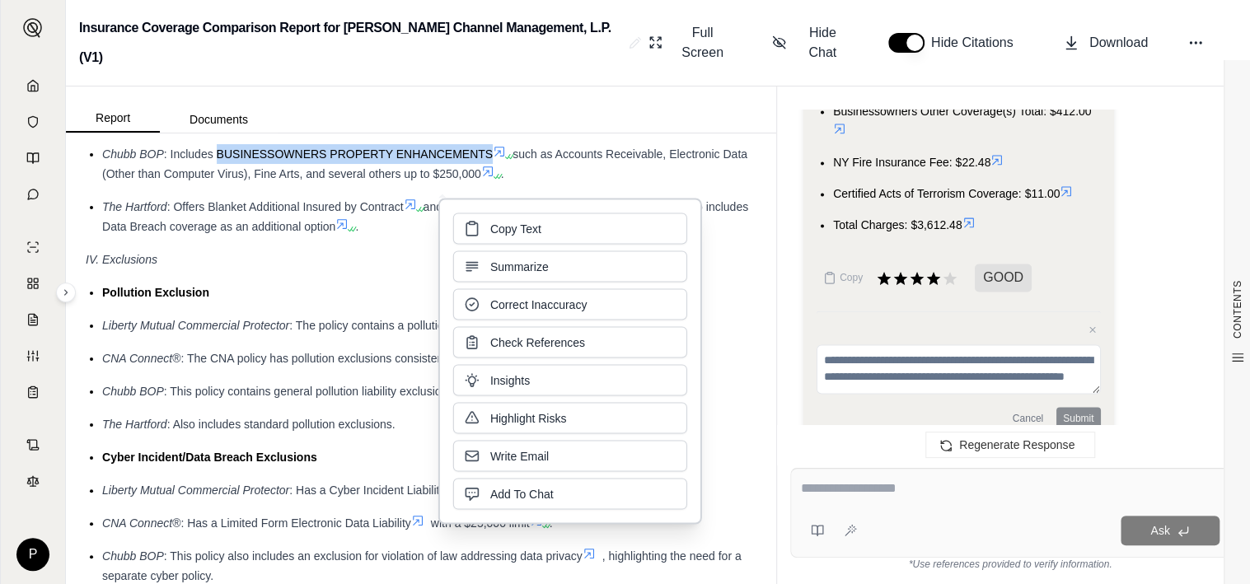
drag, startPoint x: 508, startPoint y: 250, endPoint x: 492, endPoint y: 232, distance: 23.9
click at [492, 232] on span "Copy Text" at bounding box center [515, 228] width 51 height 16
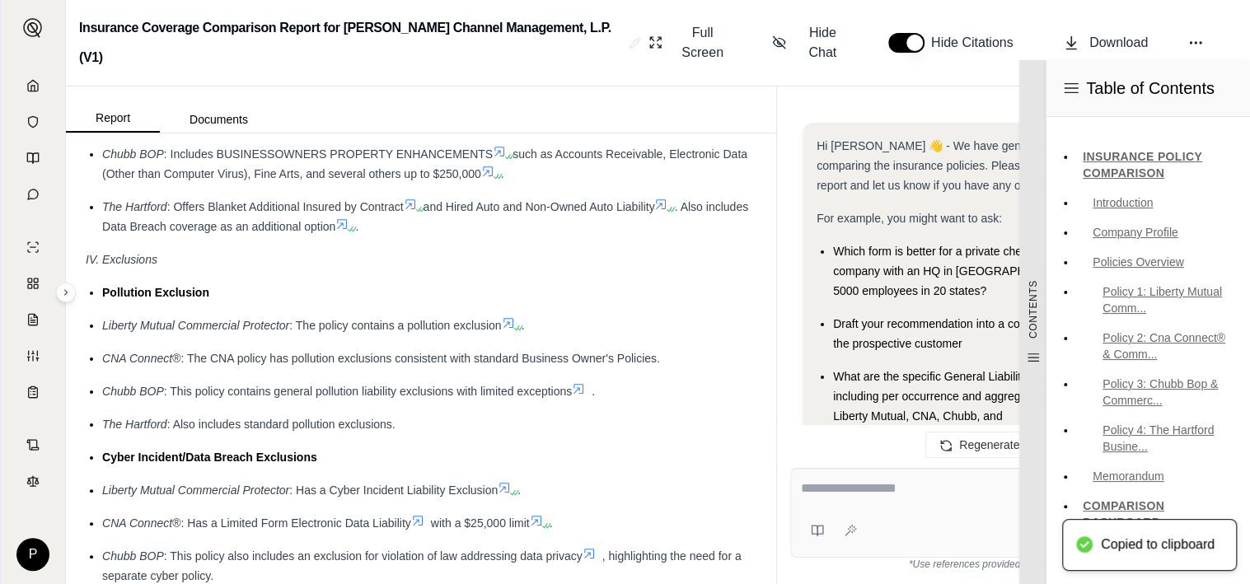
scroll to position [1366, 0]
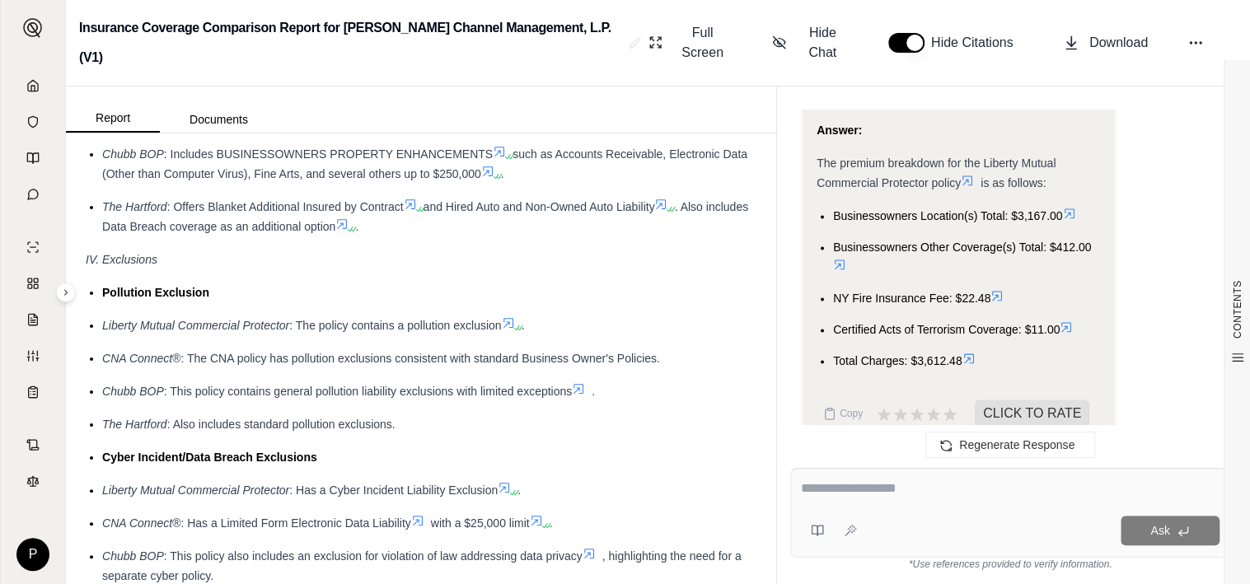
click at [239, 128] on span ": Includes Blanket Additional Insured - Liability Extension" at bounding box center [324, 121] width 288 height 13
drag, startPoint x: 470, startPoint y: 189, endPoint x: 190, endPoint y: 192, distance: 280.2
click at [190, 128] on span ": Includes Blanket Additional Insured - Liability Extension" at bounding box center [324, 121] width 288 height 13
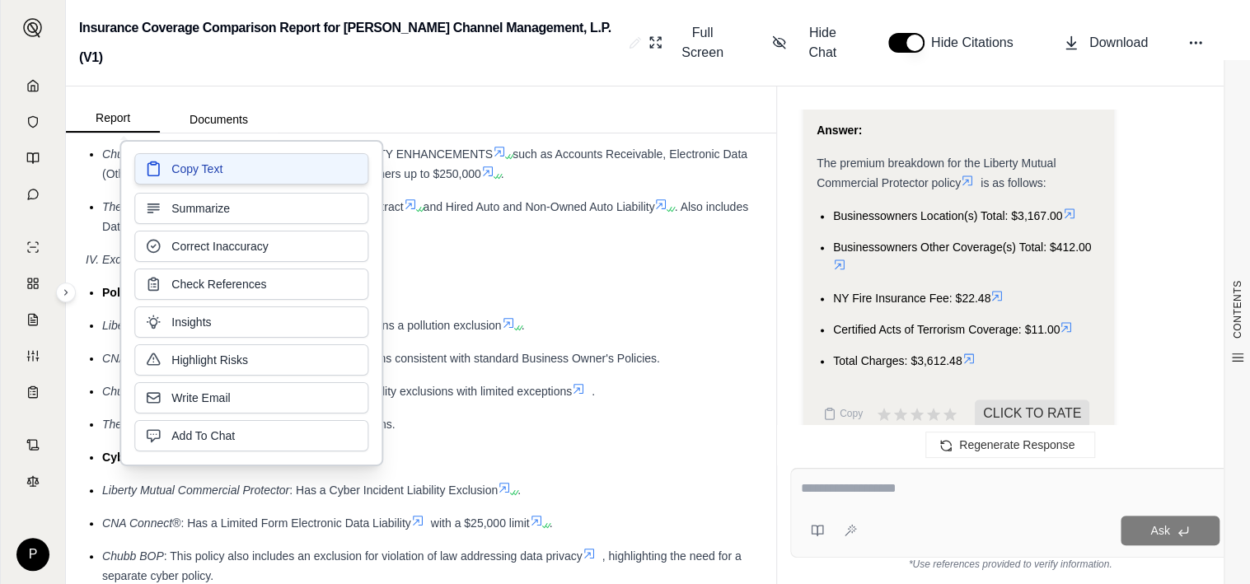
drag, startPoint x: 190, startPoint y: 192, endPoint x: 186, endPoint y: 171, distance: 20.9
click at [186, 171] on span "Copy Text" at bounding box center [196, 169] width 51 height 16
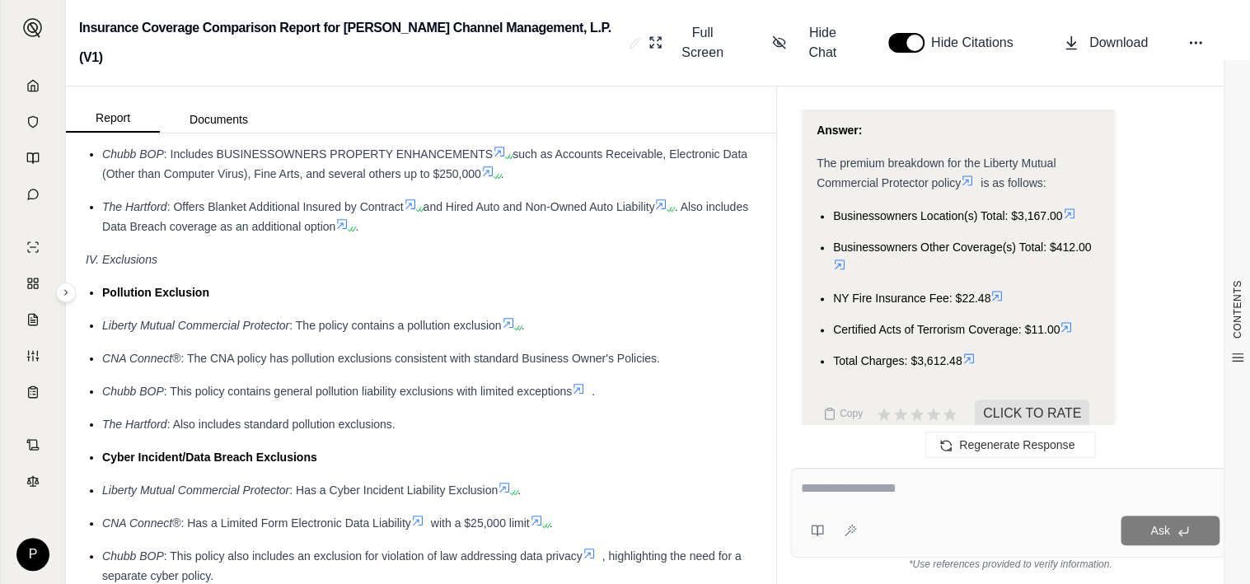
drag, startPoint x: 452, startPoint y: 290, endPoint x: 269, endPoint y: 263, distance: 184.1
click at [452, 237] on div "The Hartford : Offers Blanket Additional Insured by Contract and Hired Auto and…" at bounding box center [429, 217] width 654 height 40
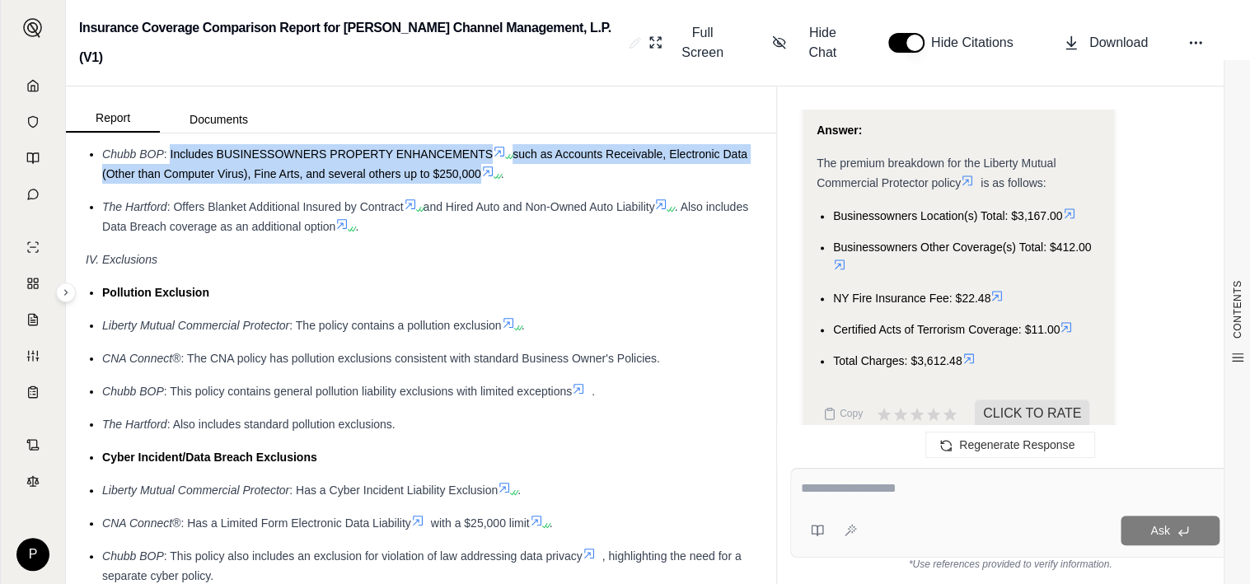
drag, startPoint x: 171, startPoint y: 220, endPoint x: 532, endPoint y: 238, distance: 362.2
click at [532, 184] on div "Chubb BOP : Includes BUSINESSOWNERS PROPERTY ENHANCEMENTS such as Accounts Rece…" at bounding box center [429, 164] width 654 height 40
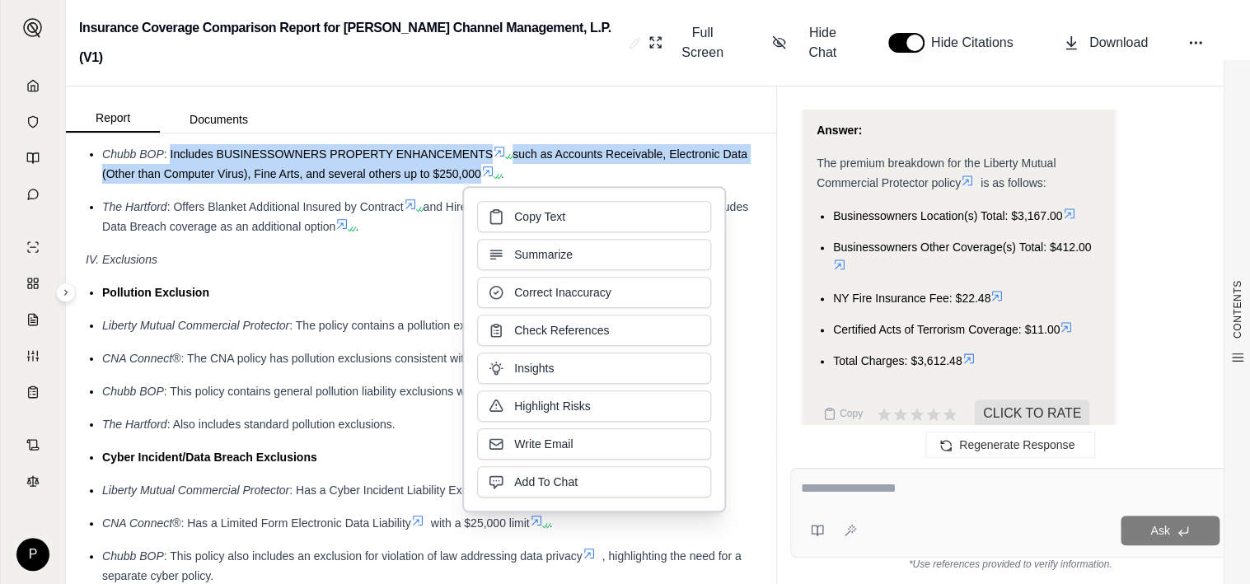
drag, startPoint x: 532, startPoint y: 238, endPoint x: 436, endPoint y: 237, distance: 96.4
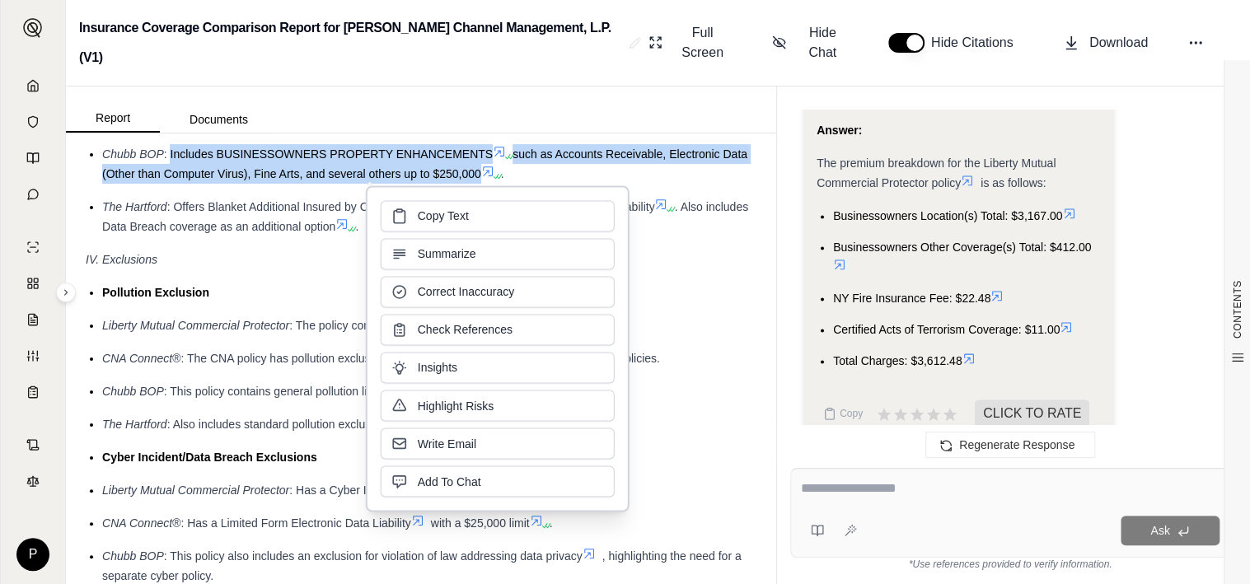
drag, startPoint x: 436, startPoint y: 237, endPoint x: 413, endPoint y: 211, distance: 35.0
click at [413, 211] on button "Copy Text" at bounding box center [498, 215] width 234 height 31
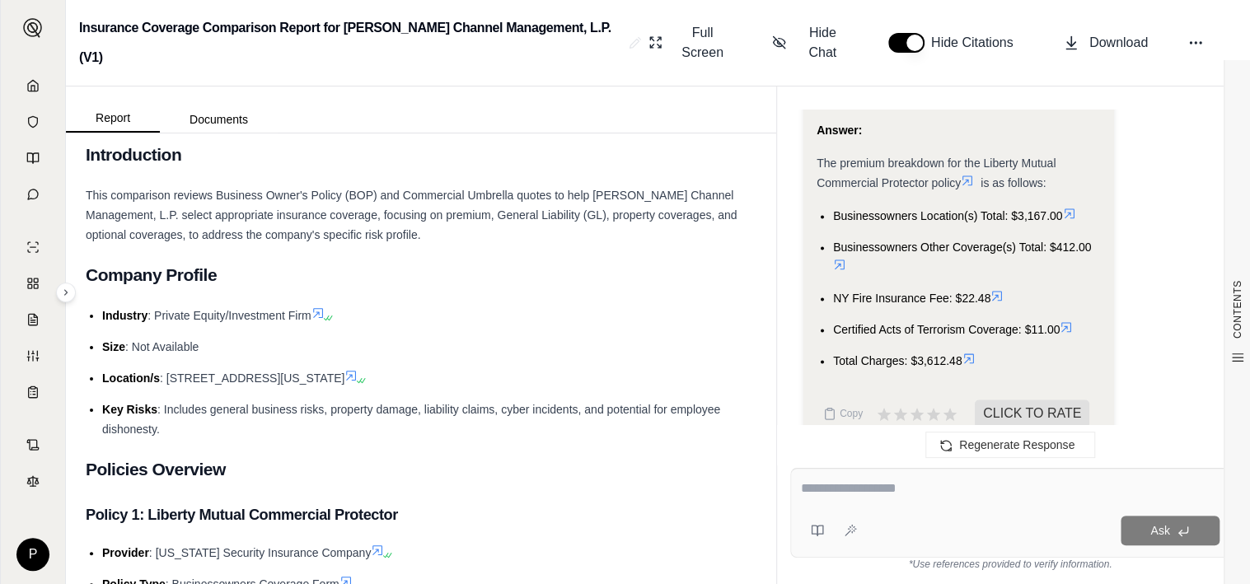
scroll to position [49, 0]
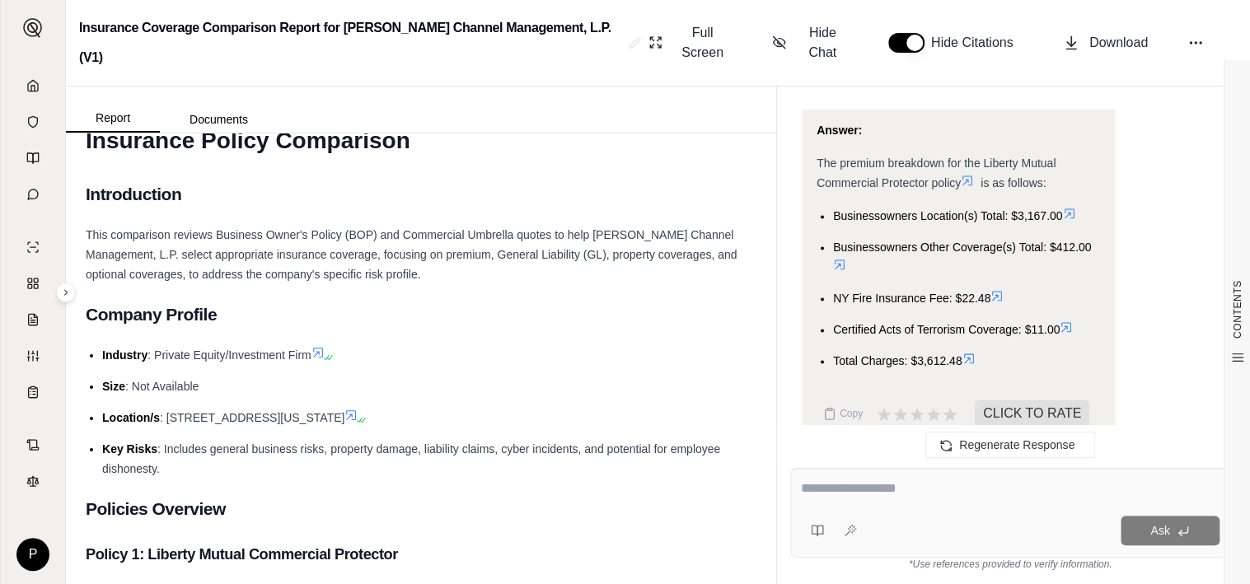
click at [949, 497] on textarea at bounding box center [1010, 489] width 419 height 20
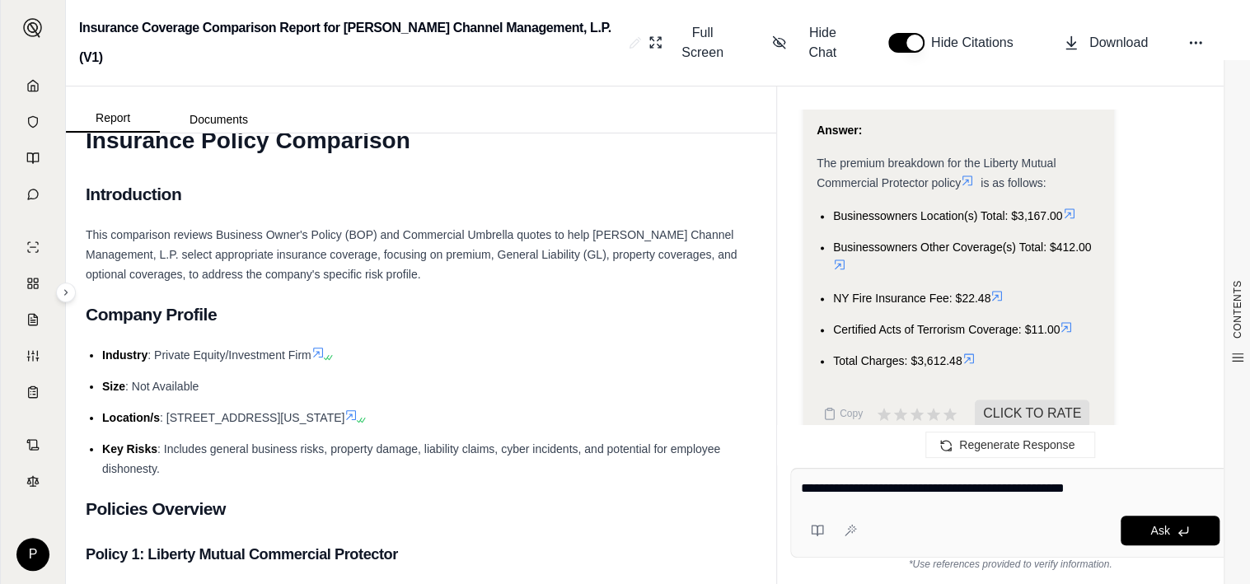
type textarea "**********"
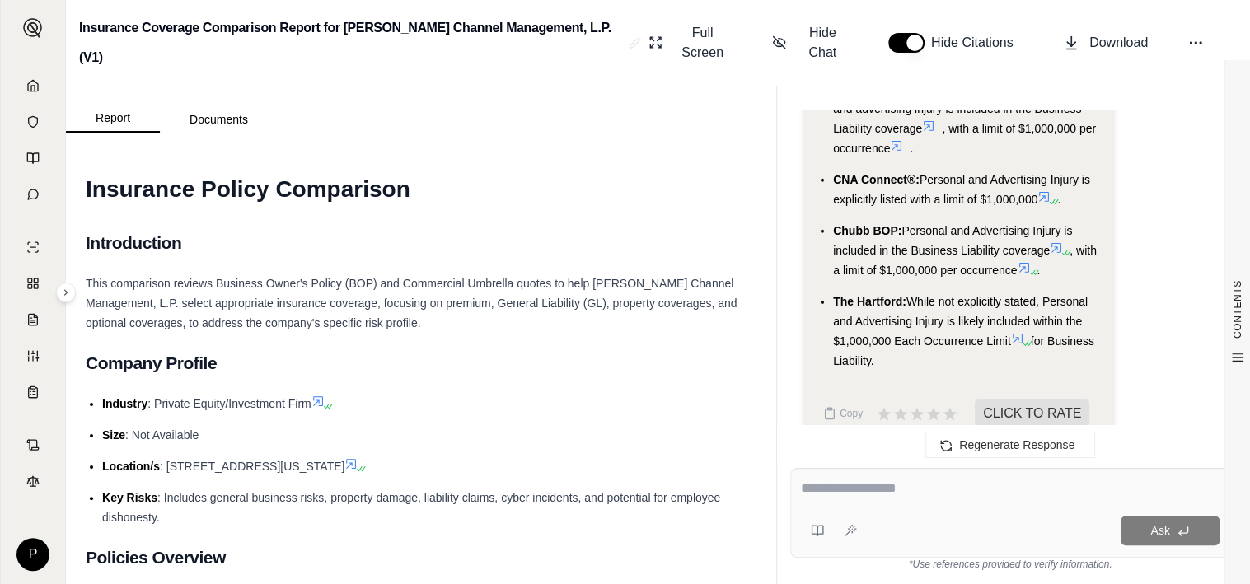
scroll to position [2941, 0]
